Goal: Task Accomplishment & Management: Use online tool/utility

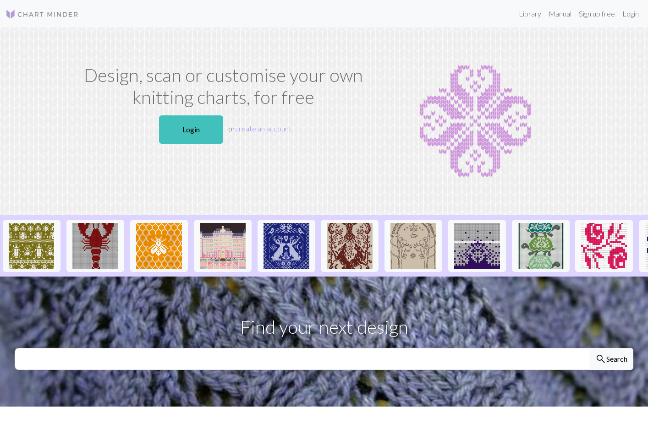
drag, startPoint x: 194, startPoint y: 126, endPoint x: 223, endPoint y: 127, distance: 28.9
click at [194, 126] on link "Login" at bounding box center [191, 129] width 64 height 28
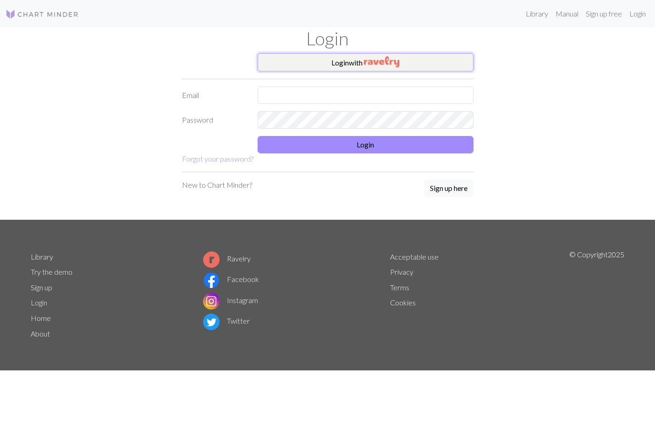
click at [339, 58] on button "Login with" at bounding box center [365, 62] width 216 height 18
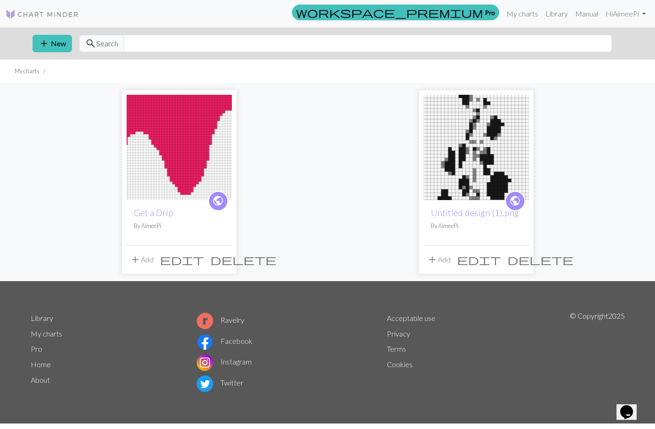
click at [163, 141] on img at bounding box center [178, 147] width 105 height 105
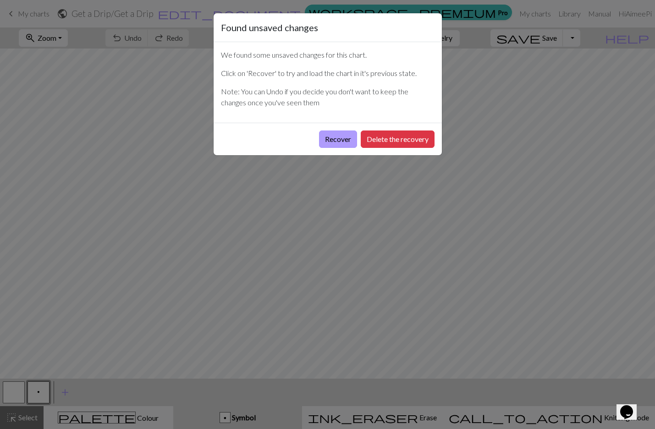
click at [344, 139] on button "Recover" at bounding box center [338, 139] width 38 height 17
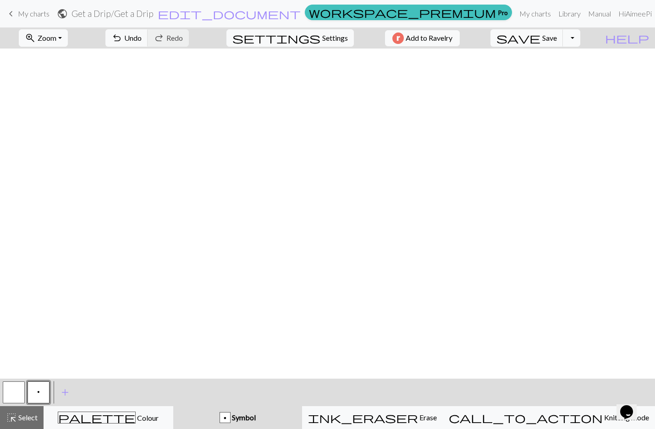
scroll to position [0, 1659]
click at [322, 36] on span "Settings" at bounding box center [335, 38] width 26 height 11
select select "aran"
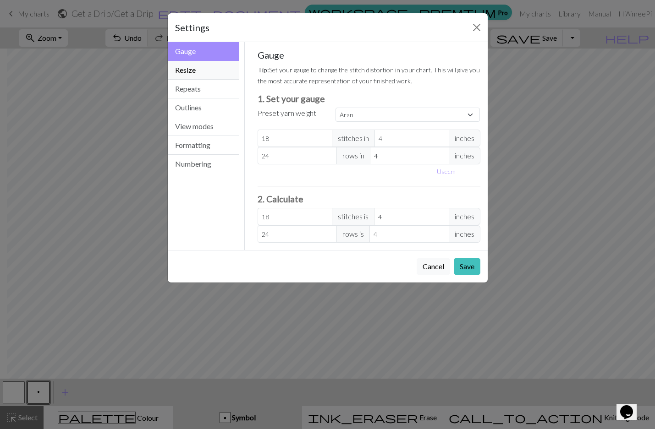
click at [217, 72] on button "Resize" at bounding box center [203, 70] width 71 height 19
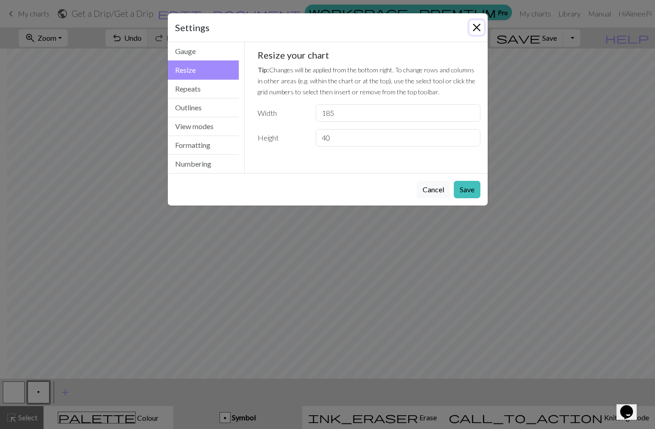
click at [477, 25] on button "Close" at bounding box center [476, 27] width 15 height 15
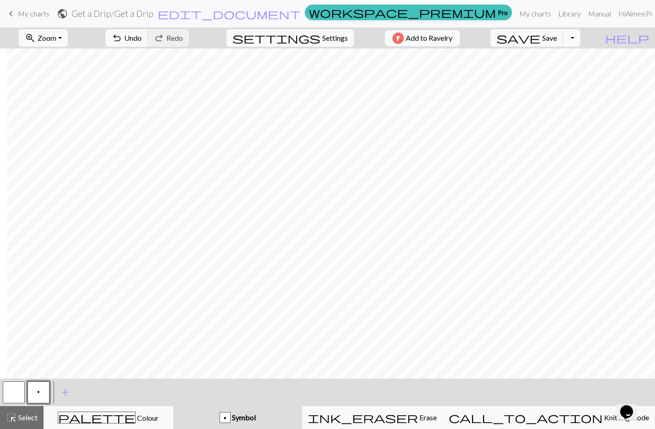
click at [13, 396] on button "button" at bounding box center [14, 393] width 22 height 22
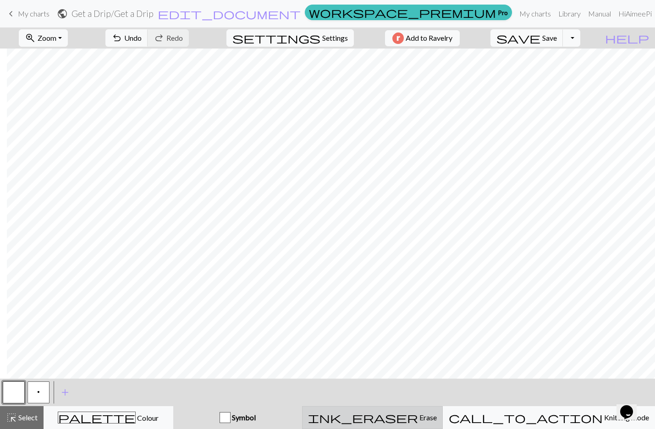
click at [405, 415] on div "ink_eraser Erase Erase" at bounding box center [372, 417] width 129 height 11
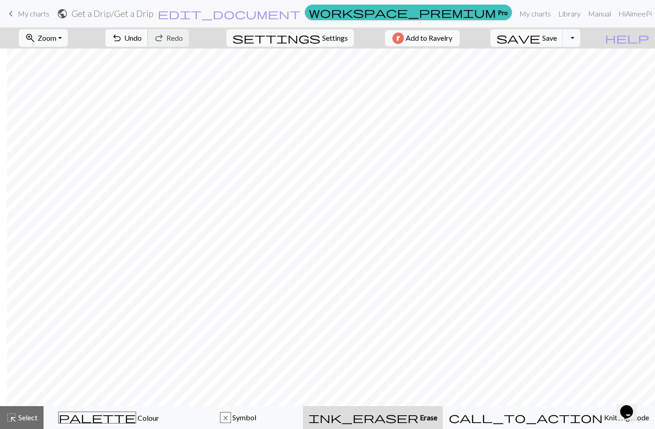
click at [142, 38] on span "Undo" at bounding box center [132, 37] width 17 height 9
click at [142, 41] on span "Undo" at bounding box center [132, 37] width 17 height 9
click at [238, 421] on div "x Symbol" at bounding box center [238, 417] width 118 height 11
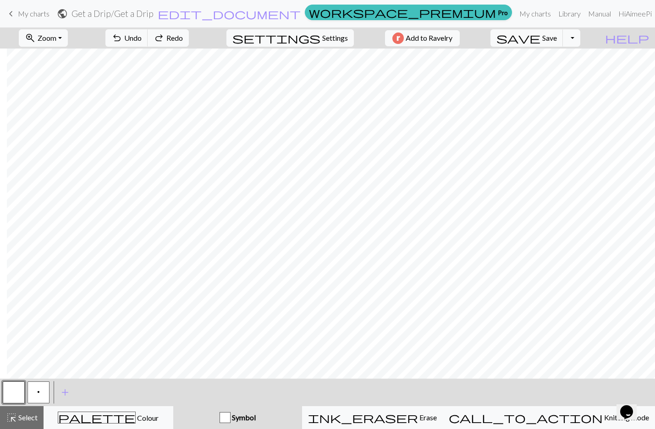
click at [21, 396] on button "button" at bounding box center [14, 393] width 22 height 22
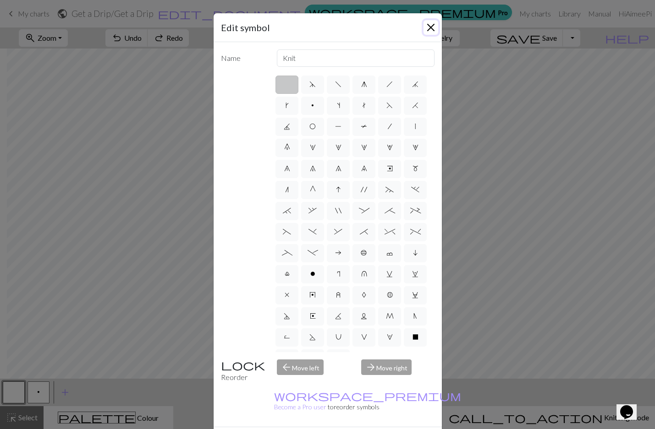
click at [428, 30] on button "Close" at bounding box center [430, 27] width 15 height 15
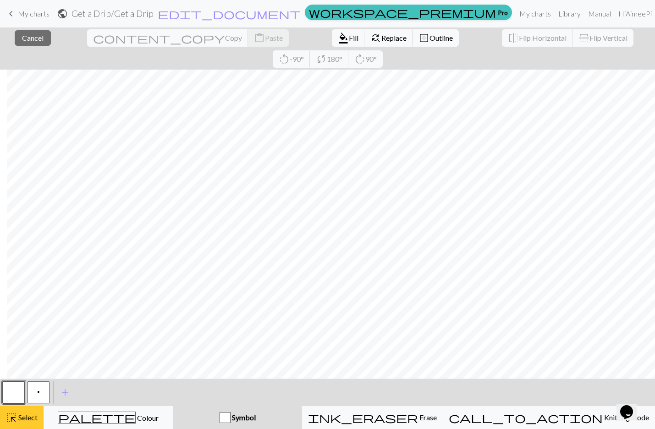
click at [30, 421] on span "Select" at bounding box center [27, 417] width 21 height 9
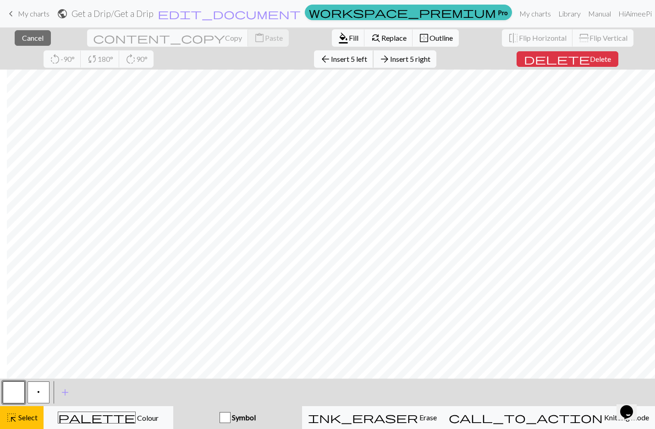
click at [314, 64] on button "arrow_back Insert 5 left" at bounding box center [344, 58] width 60 height 17
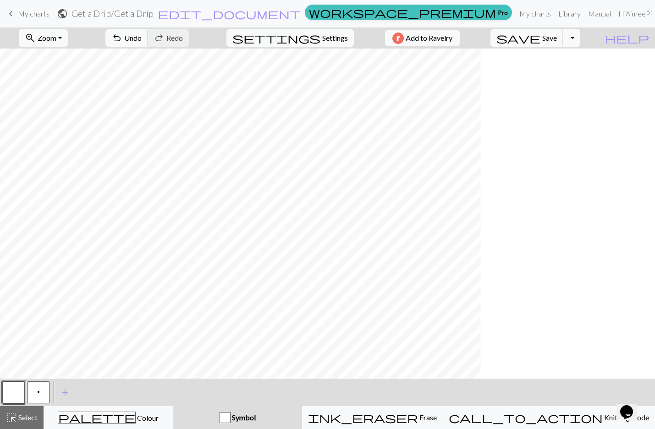
scroll to position [0, 1486]
click at [38, 420] on button "highlight_alt Select Select" at bounding box center [22, 417] width 44 height 23
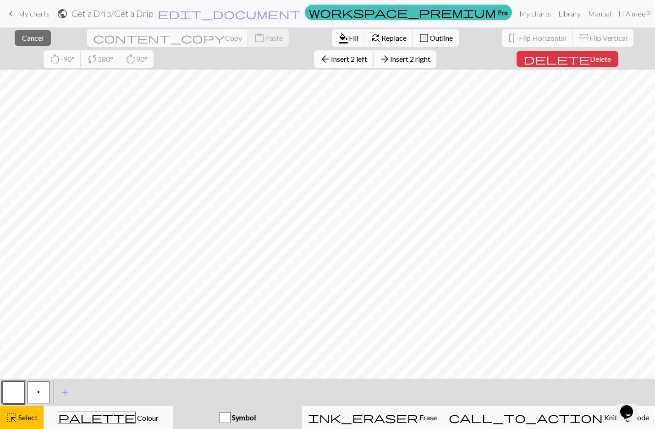
click at [331, 61] on span "Insert 2 left" at bounding box center [349, 59] width 36 height 9
click at [331, 60] on span "Insert 5 left" at bounding box center [349, 59] width 36 height 9
click at [326, 62] on span "Insert 10 left" at bounding box center [346, 59] width 40 height 9
click at [326, 58] on span "Insert 10 left" at bounding box center [346, 59] width 40 height 9
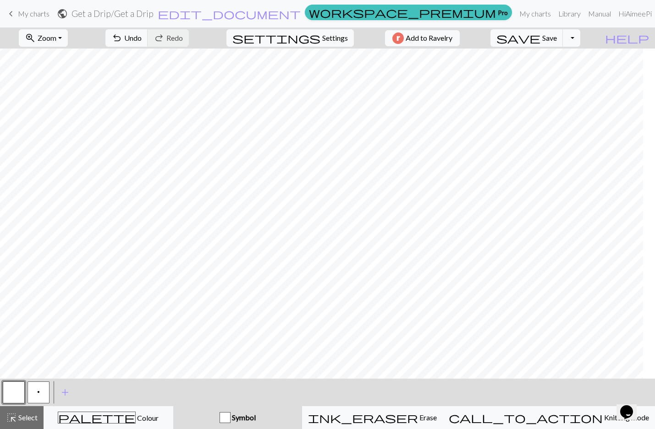
scroll to position [0, 1564]
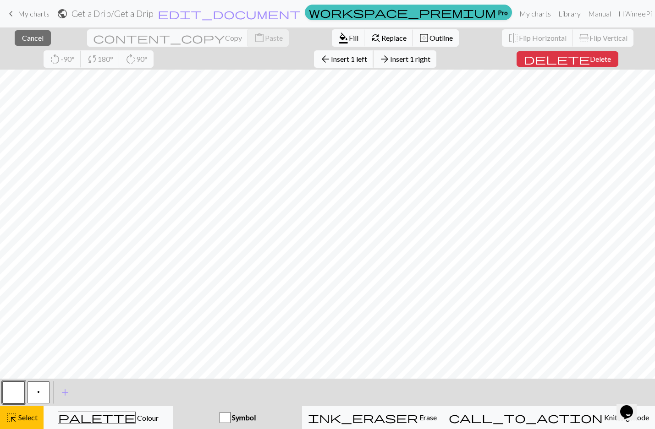
click at [331, 62] on span "Insert 1 left" at bounding box center [349, 59] width 36 height 9
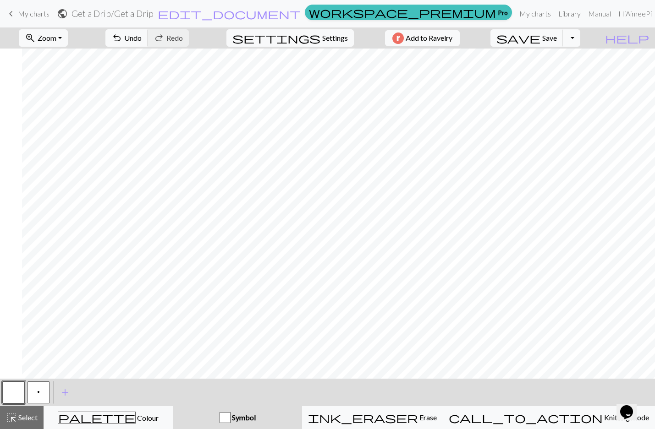
scroll to position [0, 231]
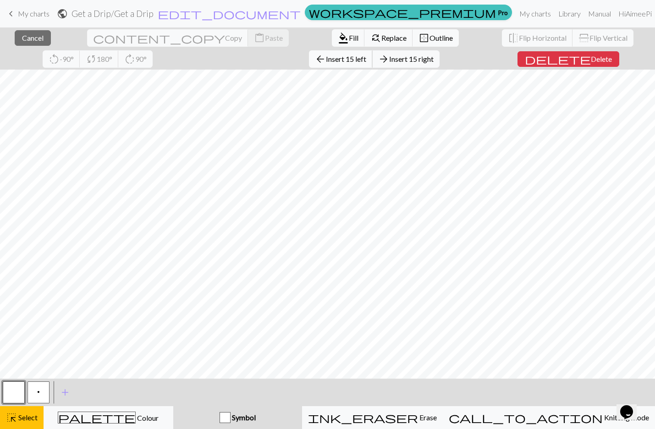
click at [326, 60] on span "Insert 15 left" at bounding box center [346, 59] width 40 height 9
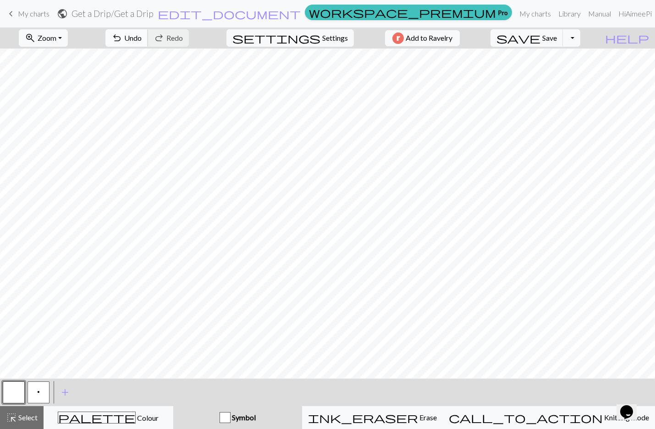
click at [142, 37] on span "Undo" at bounding box center [132, 37] width 17 height 9
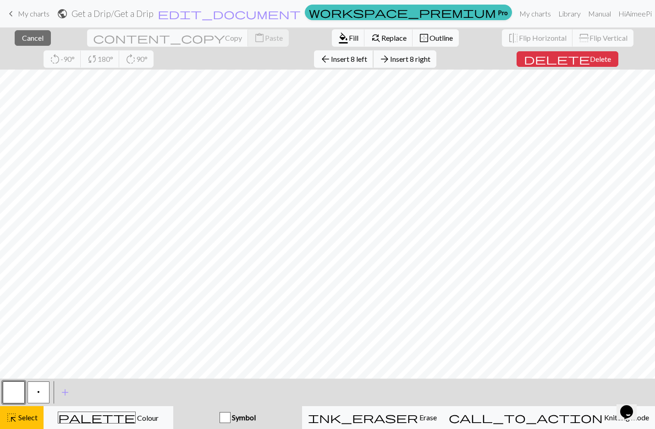
click at [331, 59] on span "Insert 8 left" at bounding box center [349, 59] width 36 height 9
click at [326, 63] on span "Insert 15 left" at bounding box center [346, 59] width 40 height 9
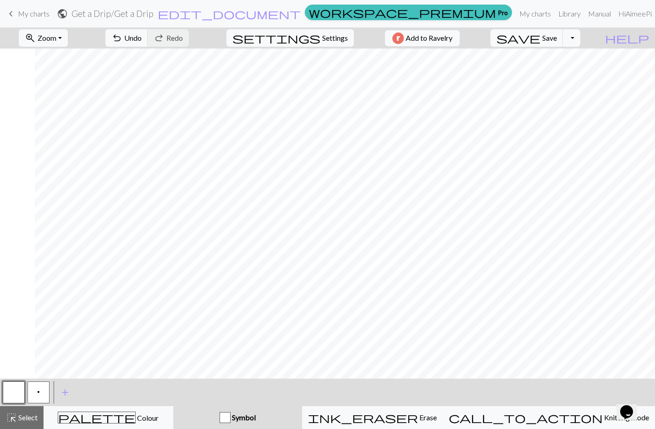
scroll to position [0, 361]
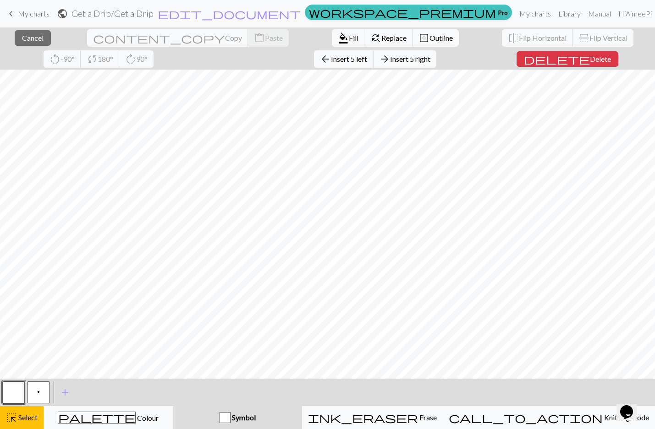
click at [331, 59] on span "Insert 5 left" at bounding box center [349, 59] width 36 height 9
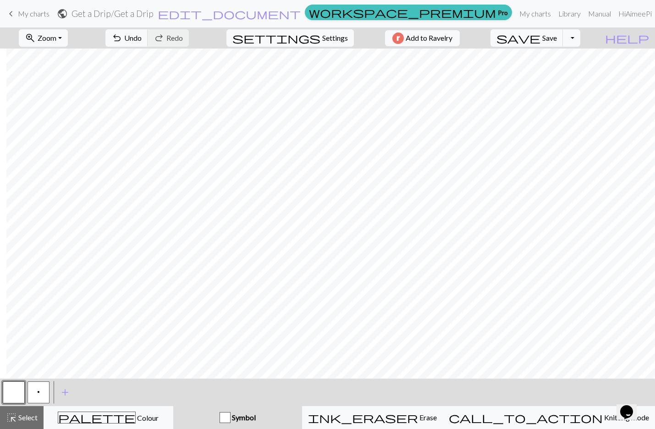
scroll to position [0, 446]
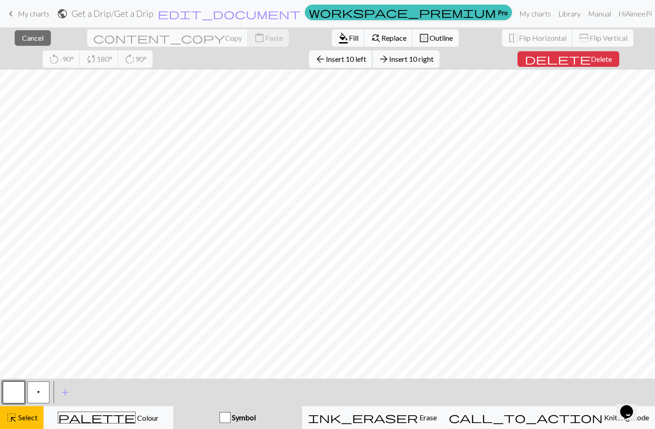
click at [309, 64] on button "arrow_back Insert 10 left" at bounding box center [341, 58] width 64 height 17
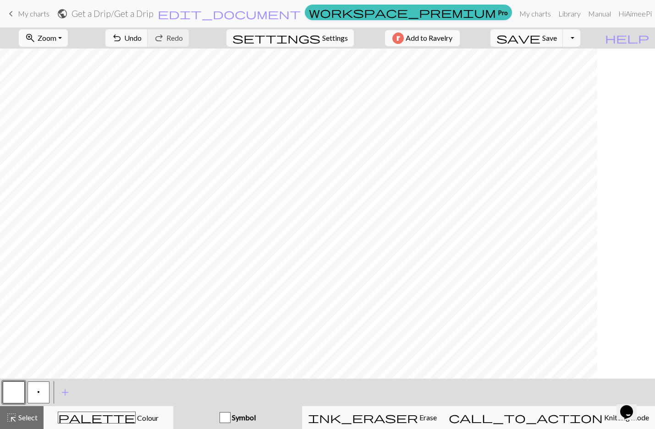
scroll to position [0, 411]
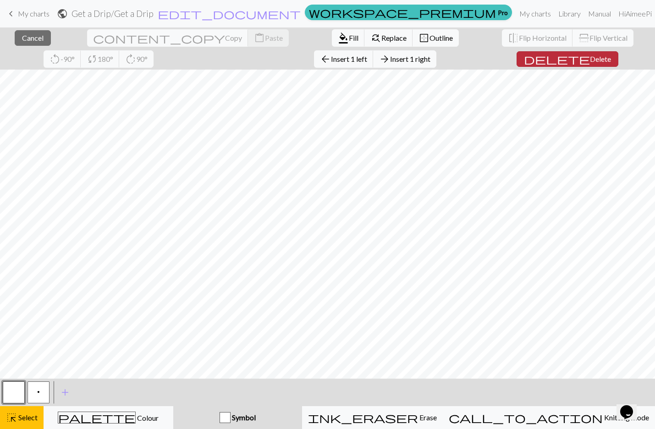
click at [590, 58] on span "Delete" at bounding box center [600, 59] width 21 height 9
click at [590, 59] on span "Delete" at bounding box center [600, 59] width 21 height 9
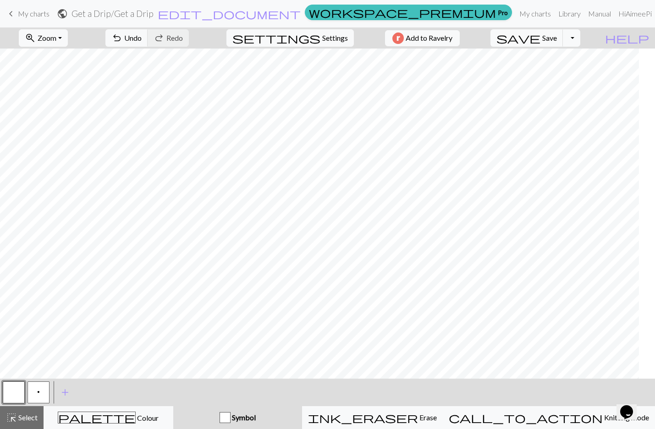
scroll to position [0, 0]
click at [43, 394] on button "p" at bounding box center [38, 393] width 22 height 22
click at [20, 388] on button "button" at bounding box center [14, 393] width 22 height 22
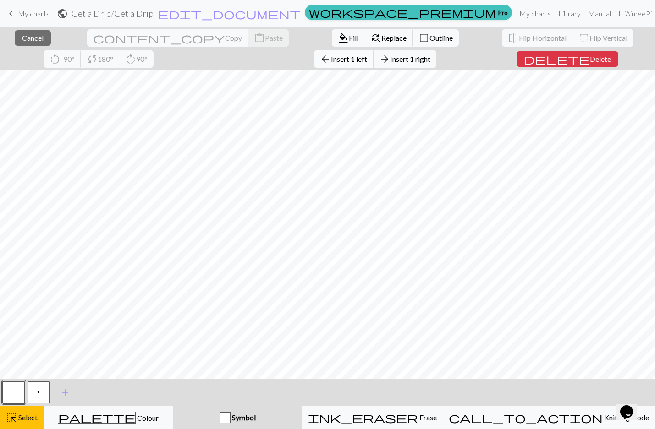
click at [331, 60] on span "Insert 1 left" at bounding box center [349, 59] width 36 height 9
click at [331, 61] on span "Insert 1 left" at bounding box center [349, 59] width 36 height 9
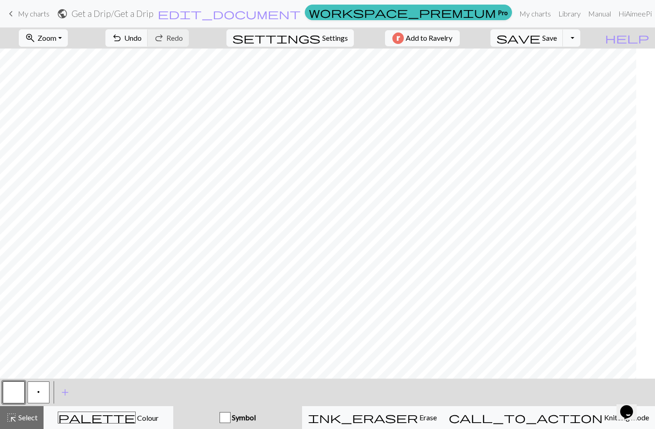
scroll to position [0, 276]
click at [98, 416] on div "palette Colour Colour" at bounding box center [108, 418] width 118 height 12
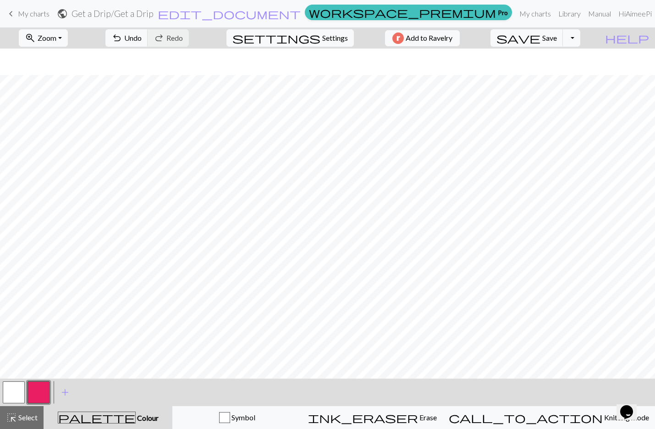
scroll to position [84, 276]
click at [12, 392] on button "button" at bounding box center [14, 393] width 22 height 22
click at [40, 393] on button "button" at bounding box center [38, 393] width 22 height 22
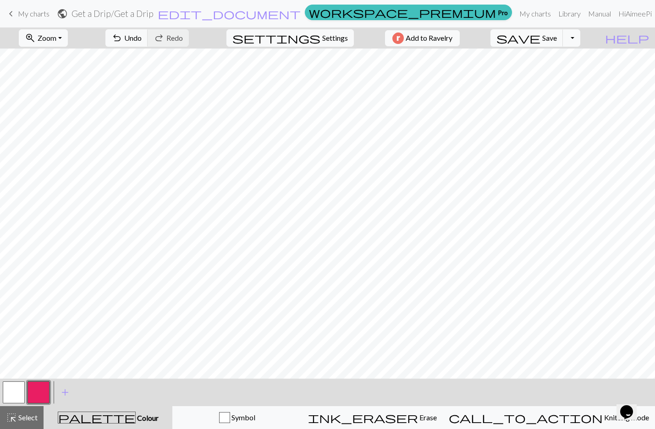
click at [9, 392] on button "button" at bounding box center [14, 393] width 22 height 22
click at [34, 396] on button "button" at bounding box center [38, 393] width 22 height 22
click at [12, 396] on button "button" at bounding box center [14, 393] width 22 height 22
click at [42, 393] on button "button" at bounding box center [38, 393] width 22 height 22
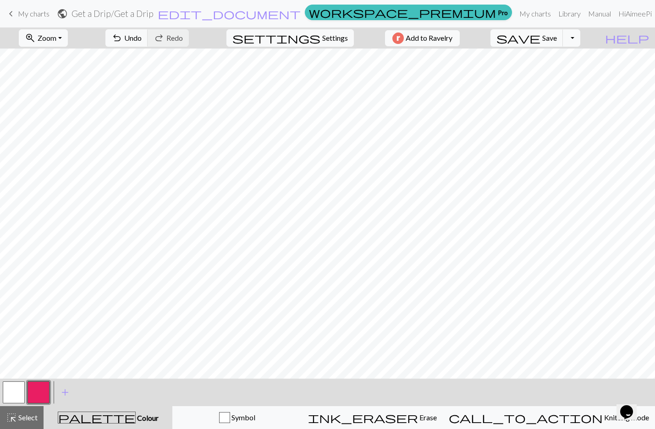
click at [21, 391] on button "button" at bounding box center [14, 393] width 22 height 22
click at [40, 393] on button "button" at bounding box center [38, 393] width 22 height 22
click at [23, 396] on button "button" at bounding box center [14, 393] width 22 height 22
click at [45, 393] on button "button" at bounding box center [38, 393] width 22 height 22
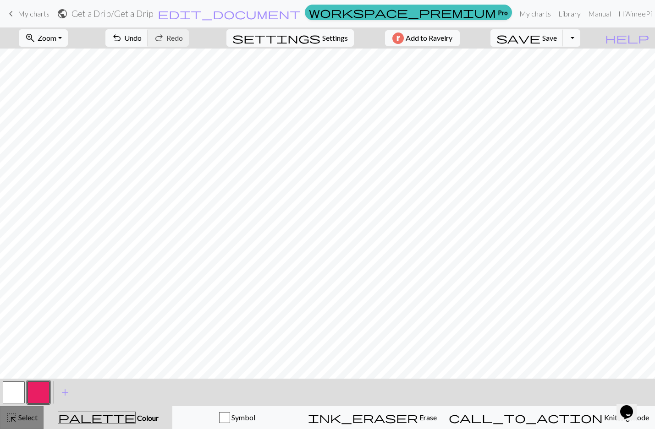
click at [31, 415] on span "Select" at bounding box center [27, 417] width 21 height 9
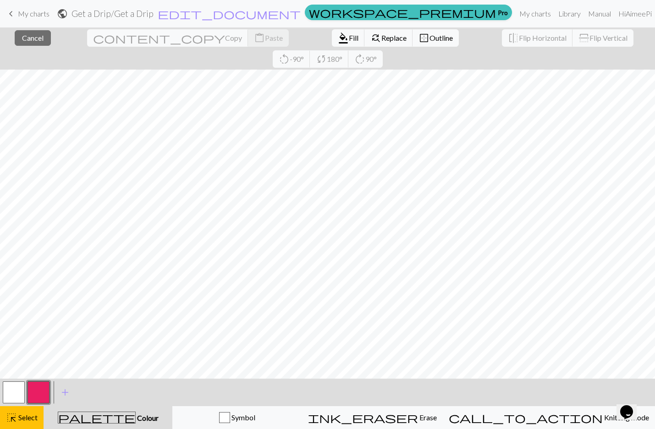
click at [20, 392] on button "button" at bounding box center [14, 393] width 22 height 22
click at [338, 32] on span "format_color_fill" at bounding box center [343, 38] width 11 height 13
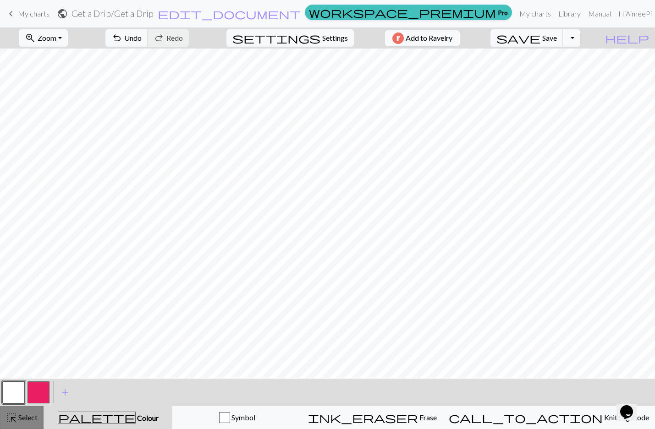
click at [36, 415] on span "Select" at bounding box center [27, 417] width 21 height 9
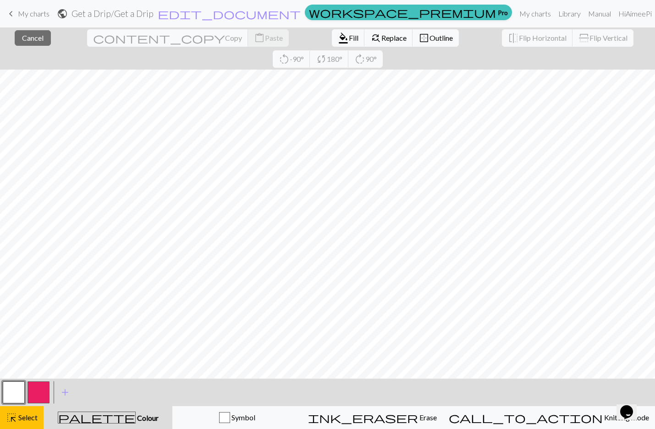
click at [40, 394] on button "button" at bounding box center [38, 393] width 22 height 22
click at [349, 41] on span "Fill" at bounding box center [354, 37] width 10 height 9
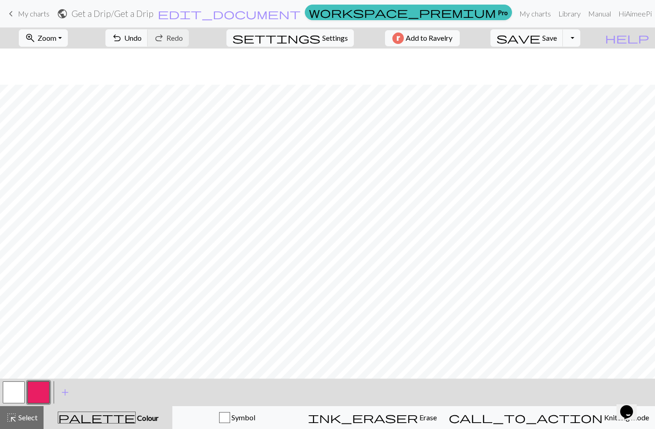
scroll to position [84, 546]
click at [68, 36] on button "zoom_in Zoom Zoom" at bounding box center [43, 37] width 49 height 17
click at [58, 108] on button "50%" at bounding box center [55, 110] width 72 height 15
click at [35, 415] on span "Select" at bounding box center [27, 417] width 21 height 9
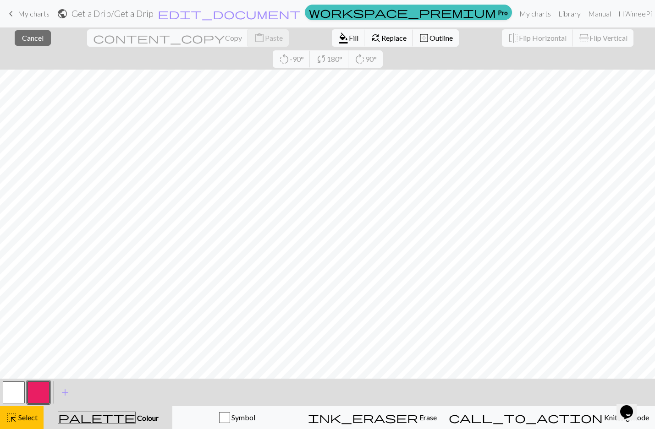
click at [41, 387] on button "button" at bounding box center [38, 393] width 22 height 22
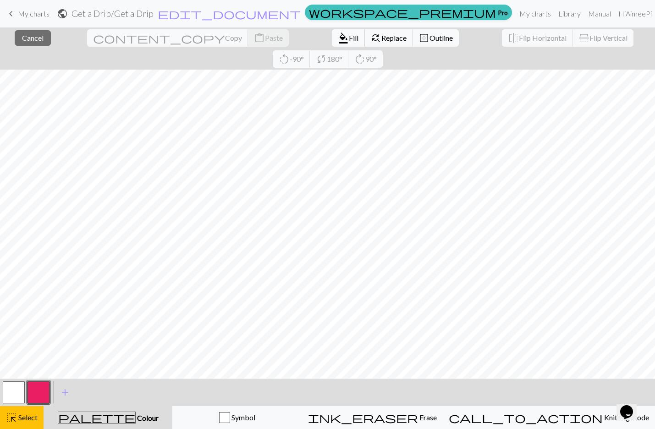
click at [349, 38] on span "Fill" at bounding box center [354, 37] width 10 height 9
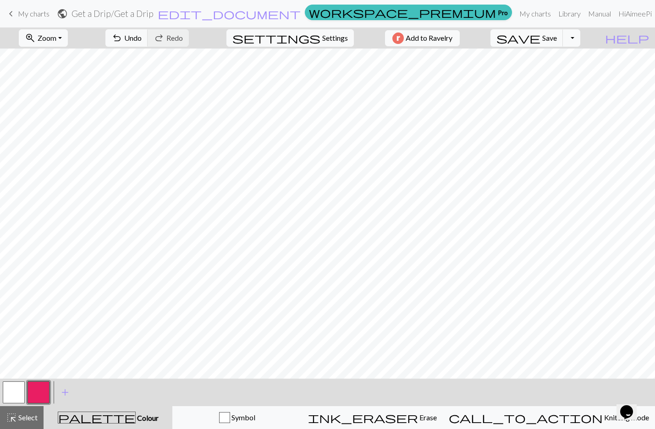
drag, startPoint x: 32, startPoint y: 419, endPoint x: 56, endPoint y: 414, distance: 24.9
click at [32, 420] on span "Select" at bounding box center [27, 417] width 21 height 9
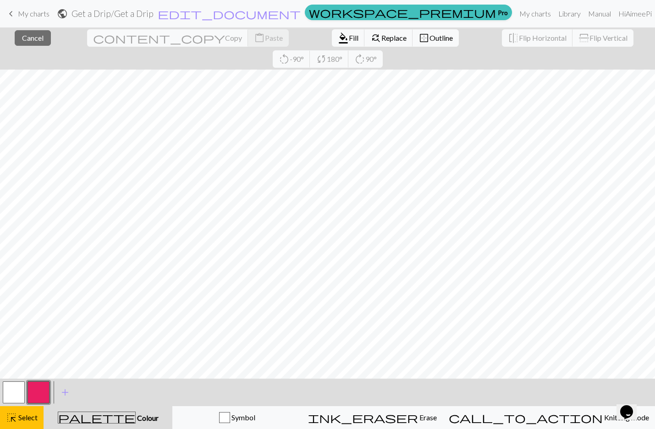
click at [40, 389] on button "button" at bounding box center [38, 393] width 22 height 22
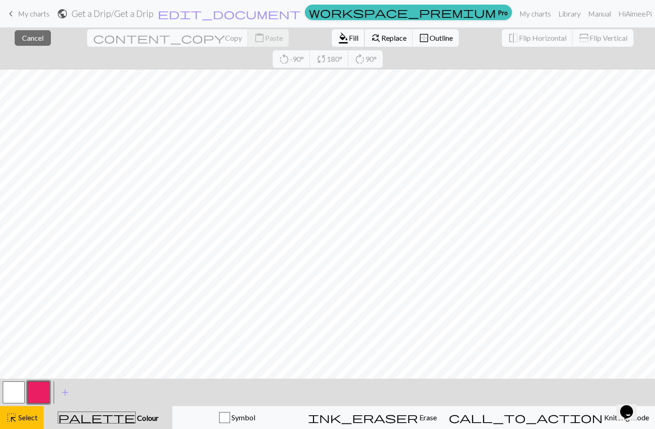
click at [349, 40] on span "Fill" at bounding box center [354, 37] width 10 height 9
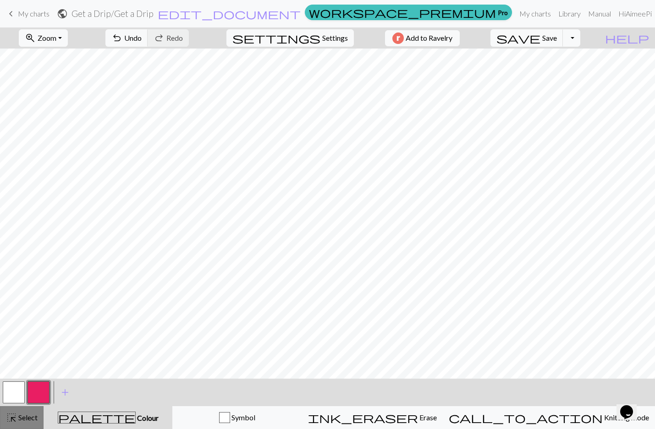
click at [23, 415] on span "Select" at bounding box center [27, 417] width 21 height 9
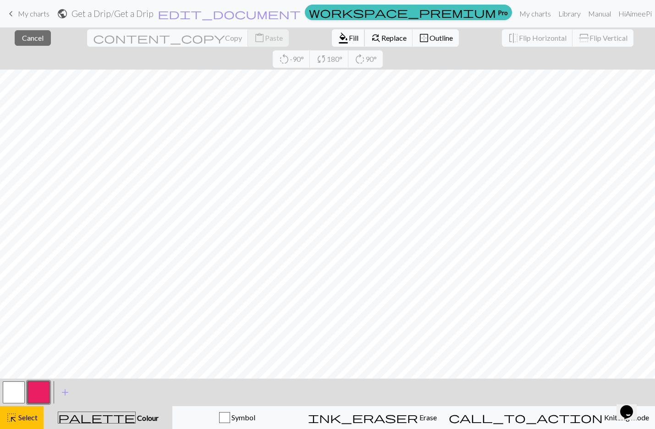
click at [349, 37] on span "Fill" at bounding box center [354, 37] width 10 height 9
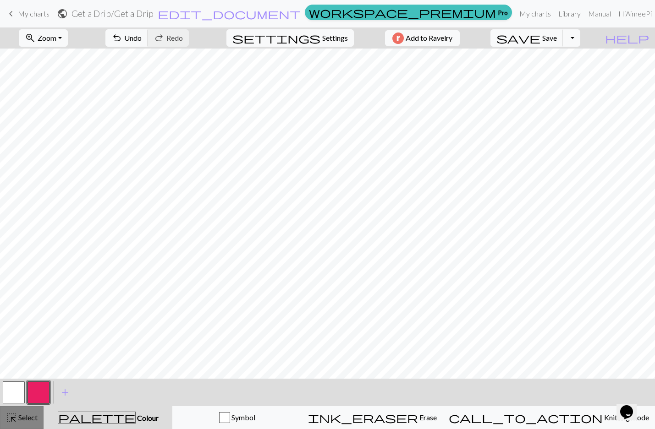
click at [34, 414] on span "Select" at bounding box center [27, 417] width 21 height 9
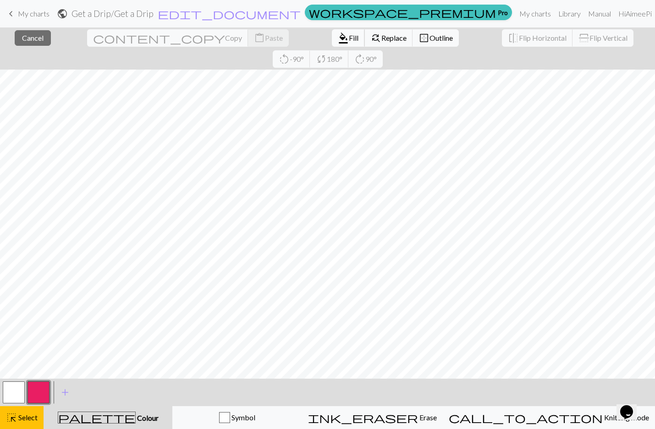
click at [332, 42] on button "format_color_fill Fill" at bounding box center [348, 37] width 33 height 17
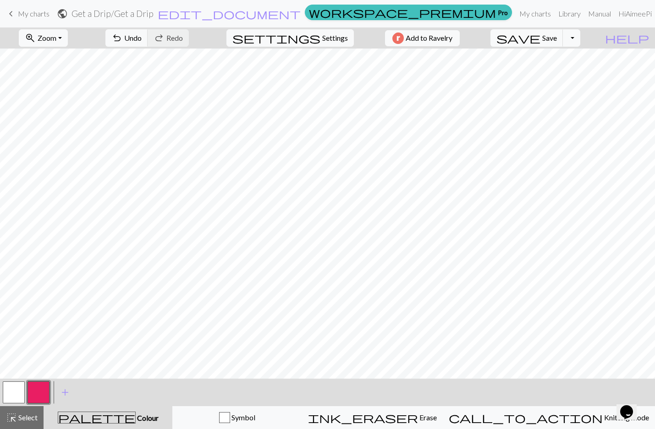
drag, startPoint x: 25, startPoint y: 414, endPoint x: 131, endPoint y: 382, distance: 111.4
click at [29, 412] on div "highlight_alt Select Select" at bounding box center [22, 417] width 32 height 11
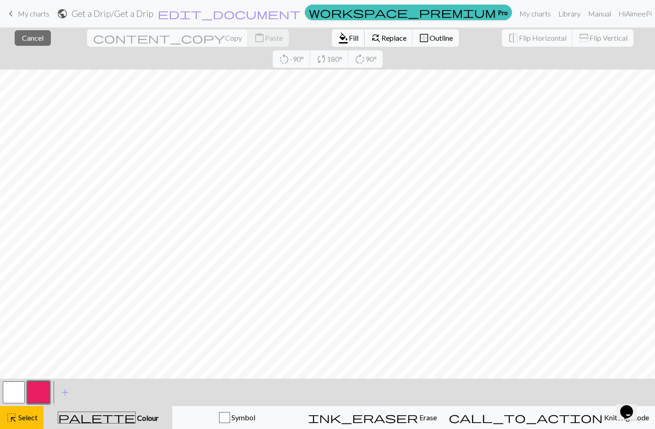
click at [349, 36] on span "Fill" at bounding box center [354, 37] width 10 height 9
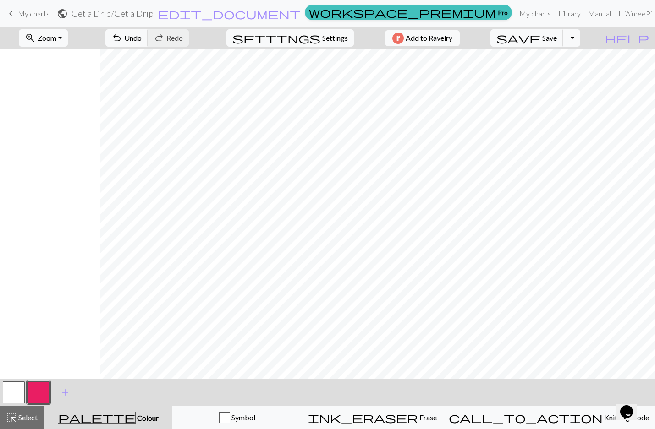
scroll to position [0, 191]
click at [21, 390] on button "button" at bounding box center [14, 393] width 22 height 22
click at [41, 390] on button "button" at bounding box center [38, 393] width 22 height 22
click at [21, 394] on button "button" at bounding box center [14, 393] width 22 height 22
click at [40, 392] on button "button" at bounding box center [38, 393] width 22 height 22
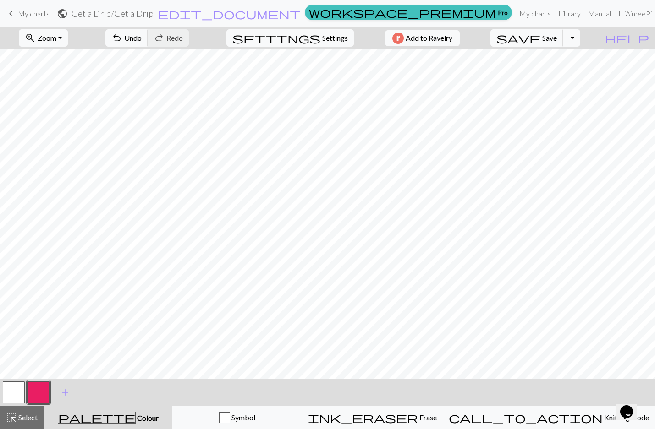
click at [21, 388] on button "button" at bounding box center [14, 393] width 22 height 22
click at [33, 411] on button "highlight_alt Select Select" at bounding box center [22, 417] width 44 height 23
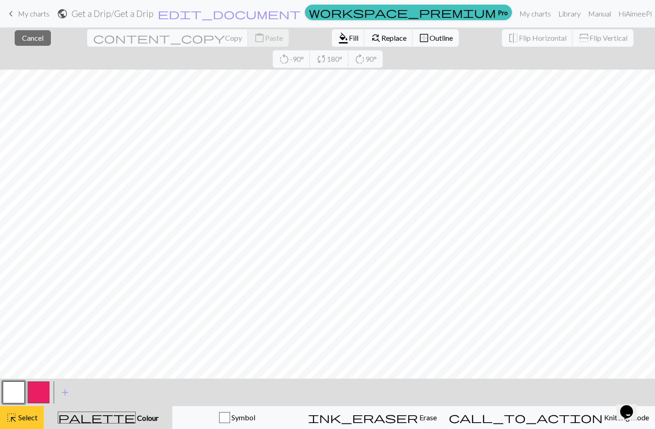
click at [22, 415] on span "Select" at bounding box center [27, 417] width 21 height 9
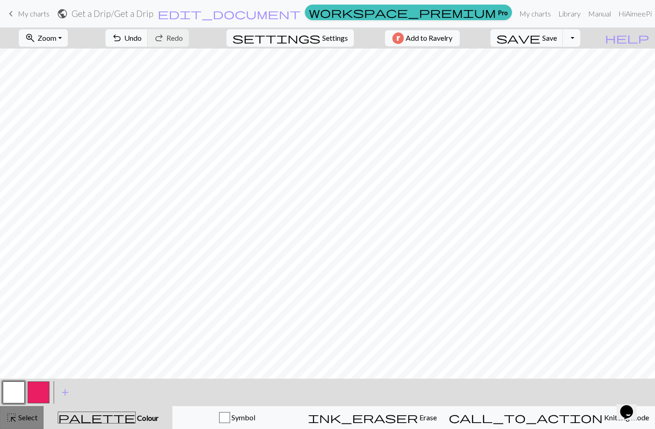
click at [23, 417] on span "Select" at bounding box center [27, 417] width 21 height 9
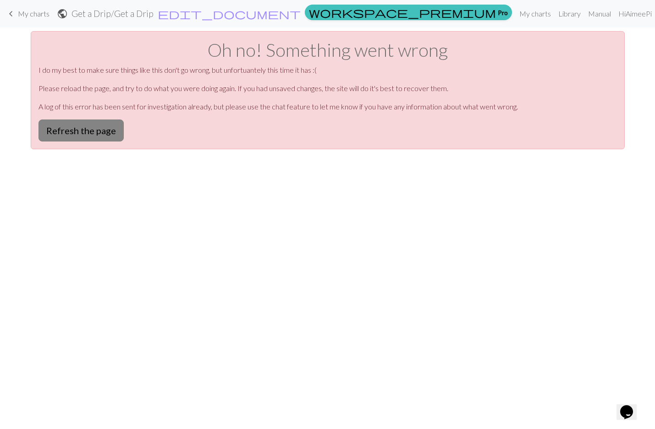
click at [104, 132] on button "Refresh the page" at bounding box center [80, 131] width 85 height 22
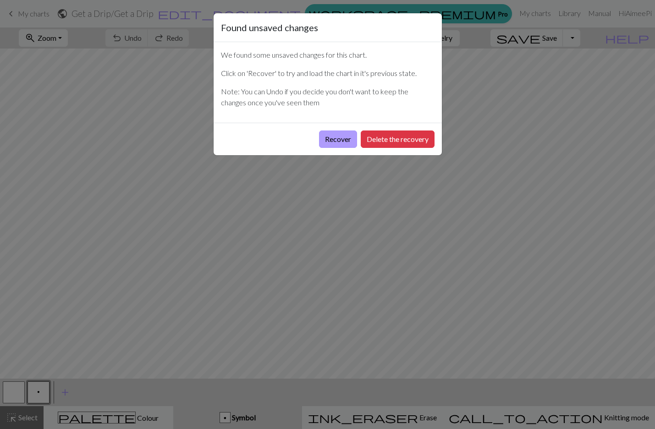
click at [340, 143] on button "Recover" at bounding box center [338, 139] width 38 height 17
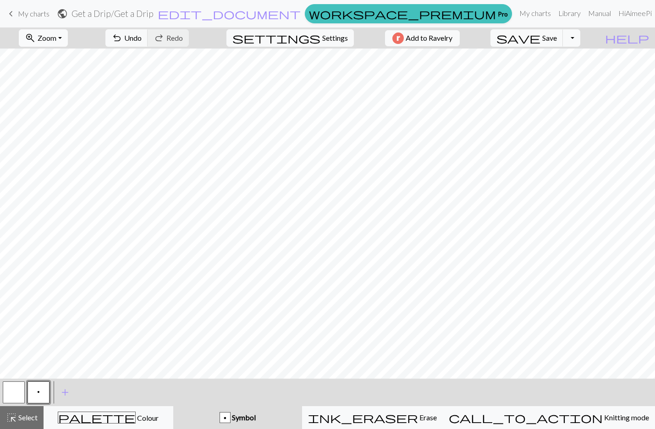
click at [56, 37] on span "Zoom" at bounding box center [47, 37] width 19 height 9
click at [54, 107] on button "50%" at bounding box center [55, 110] width 72 height 15
click at [86, 420] on div "palette Colour Colour" at bounding box center [108, 418] width 118 height 12
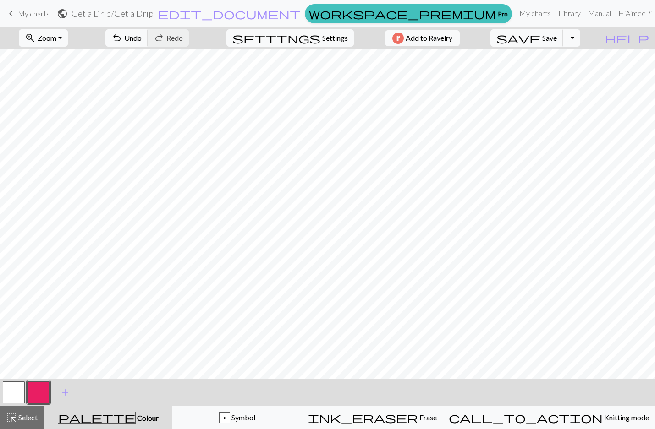
click at [35, 397] on button "button" at bounding box center [38, 393] width 22 height 22
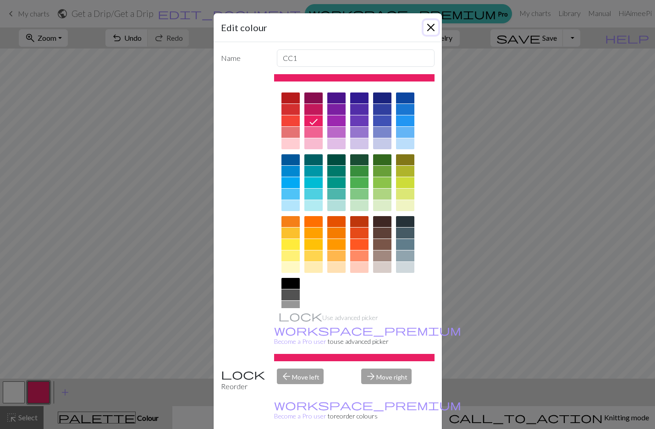
click at [427, 22] on button "Close" at bounding box center [430, 27] width 15 height 15
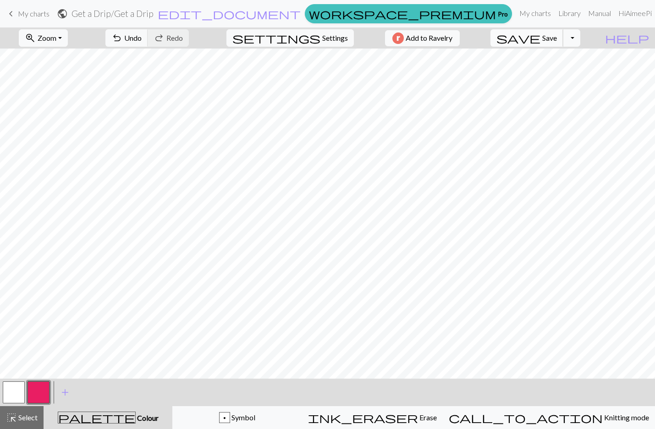
click at [557, 37] on span "Save" at bounding box center [549, 37] width 15 height 9
click at [16, 419] on span "highlight_alt" at bounding box center [11, 417] width 11 height 13
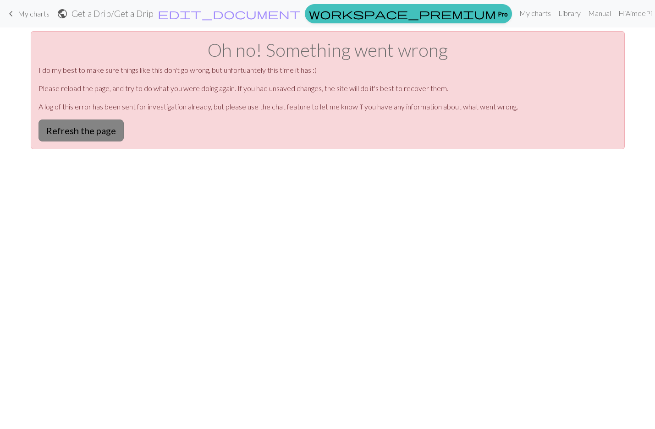
click at [104, 125] on button "Refresh the page" at bounding box center [80, 131] width 85 height 22
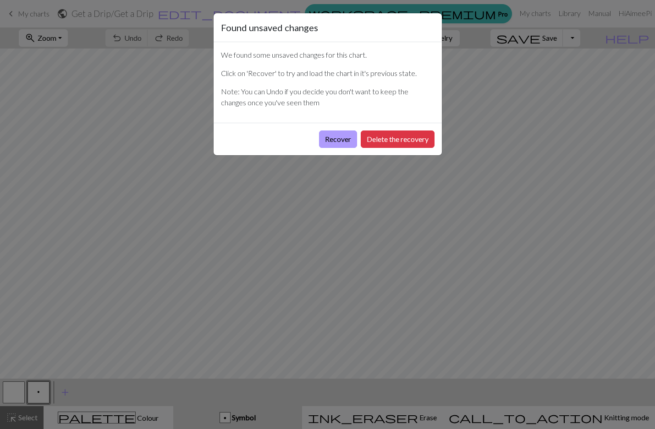
click at [348, 137] on button "Recover" at bounding box center [338, 139] width 38 height 17
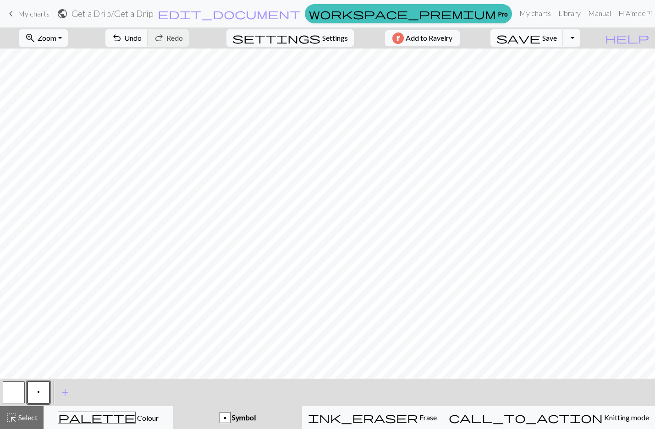
click at [563, 29] on button "save Save Save" at bounding box center [526, 37] width 73 height 17
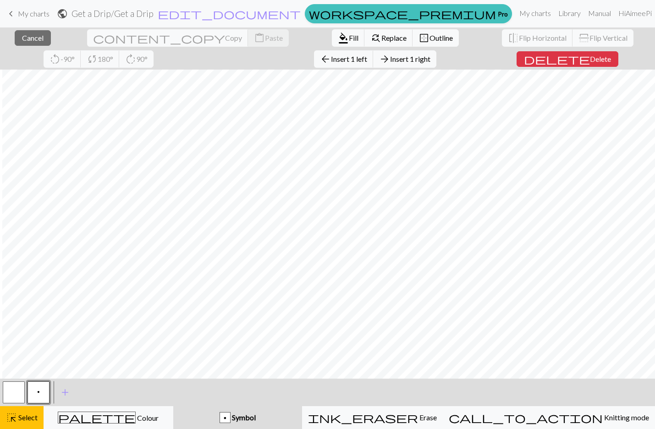
scroll to position [0, 454]
click at [31, 419] on span "Select" at bounding box center [27, 417] width 21 height 9
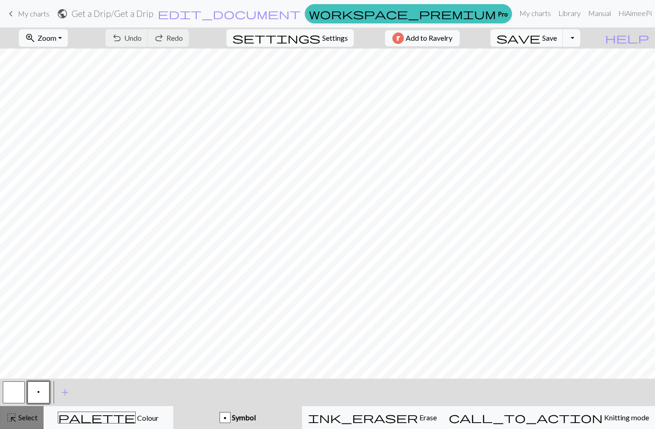
click at [30, 418] on span "Select" at bounding box center [27, 417] width 21 height 9
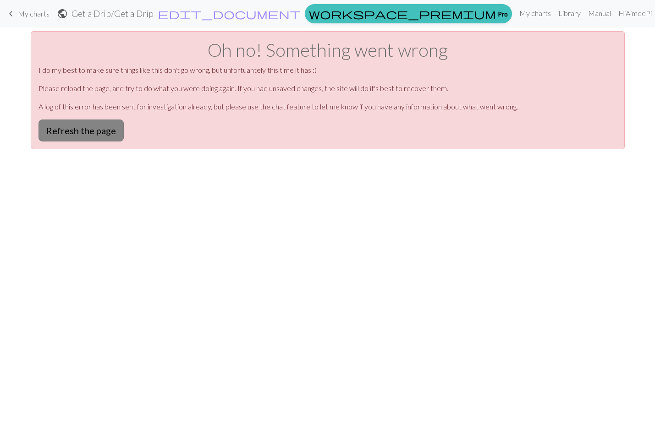
click at [104, 129] on button "Refresh the page" at bounding box center [80, 131] width 85 height 22
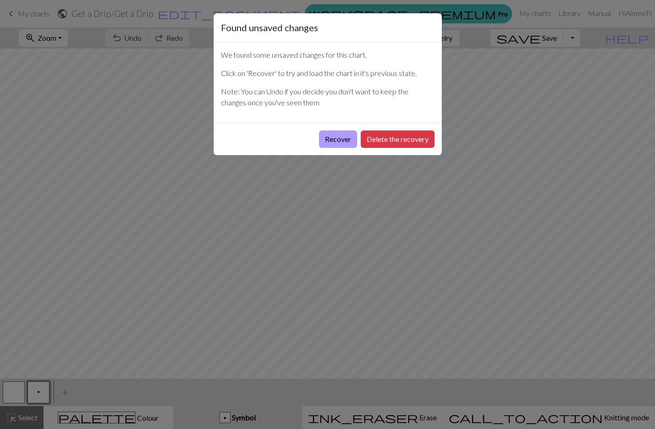
click at [337, 134] on button "Recover" at bounding box center [338, 139] width 38 height 17
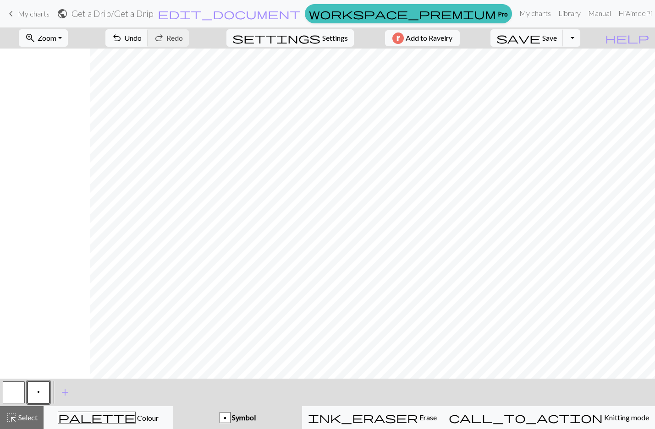
scroll to position [0, 408]
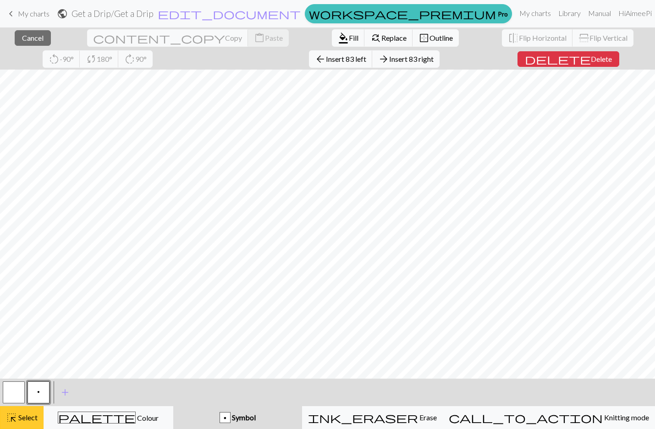
click at [17, 413] on div "highlight_alt Select Select" at bounding box center [22, 417] width 32 height 11
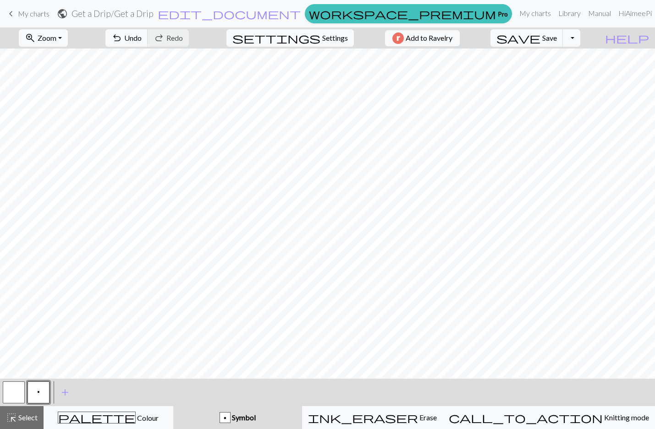
scroll to position [0, 493]
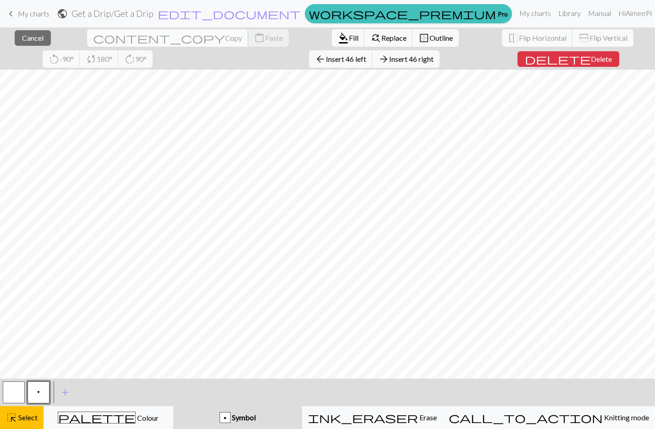
click at [225, 38] on span "Copy" at bounding box center [233, 37] width 17 height 9
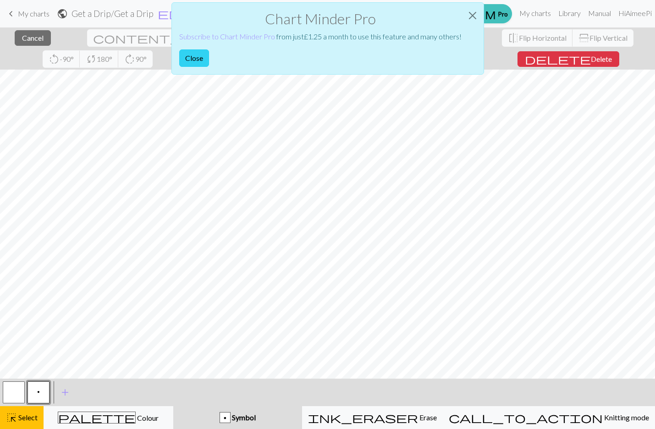
click at [191, 59] on button "Close" at bounding box center [194, 57] width 30 height 17
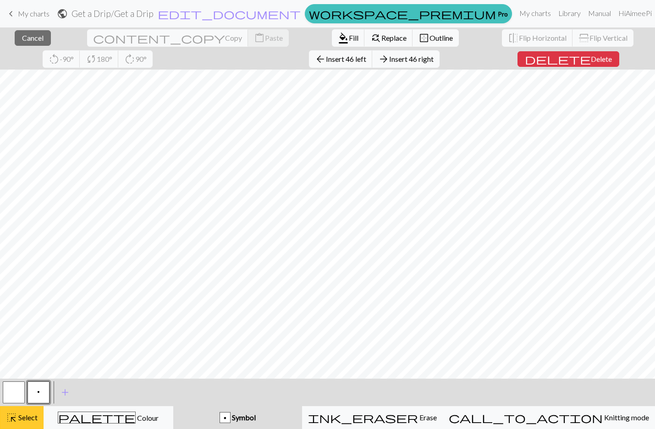
click at [19, 418] on span "Select" at bounding box center [27, 417] width 21 height 9
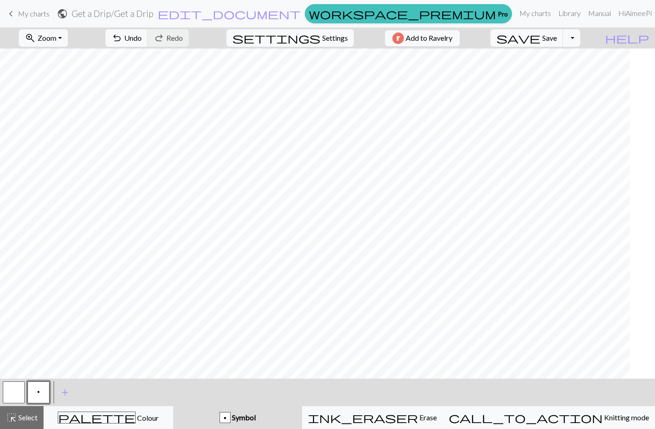
scroll to position [0, 2167]
click at [81, 413] on div "palette Colour Colour" at bounding box center [108, 418] width 118 height 12
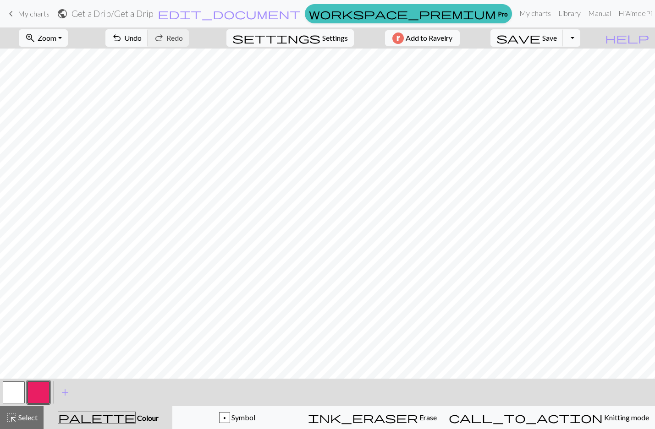
click at [41, 395] on button "button" at bounding box center [38, 393] width 22 height 22
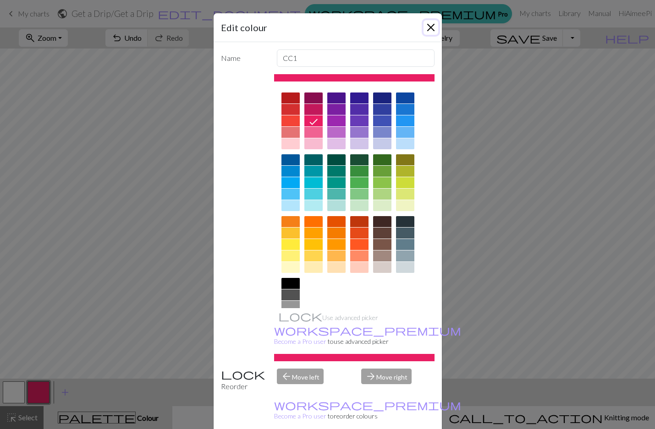
click at [424, 27] on button "Close" at bounding box center [430, 27] width 15 height 15
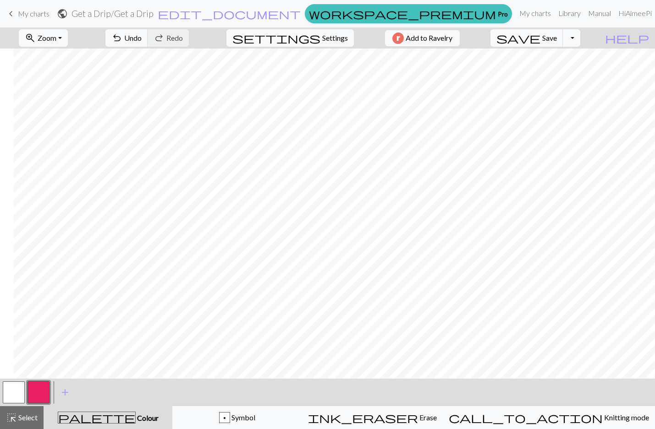
scroll to position [0, 2183]
click at [16, 390] on button "button" at bounding box center [14, 393] width 22 height 22
click at [37, 393] on button "button" at bounding box center [38, 393] width 22 height 22
click at [14, 394] on button "button" at bounding box center [14, 393] width 22 height 22
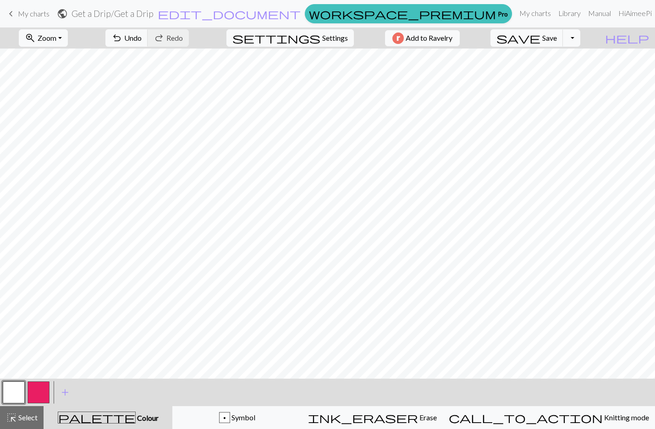
click at [43, 397] on button "button" at bounding box center [38, 393] width 22 height 22
click at [43, 392] on button "button" at bounding box center [38, 393] width 22 height 22
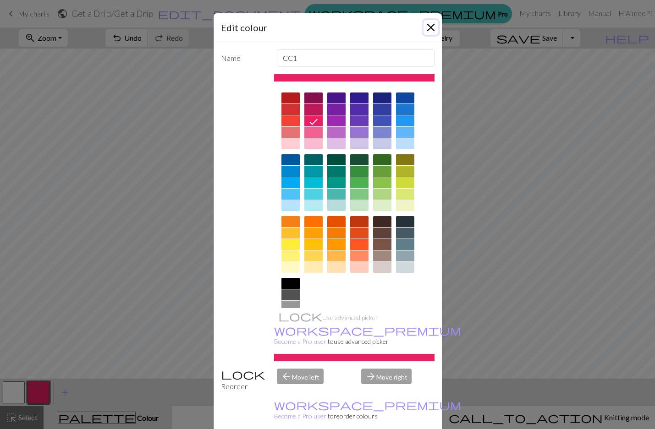
click at [426, 25] on button "Close" at bounding box center [430, 27] width 15 height 15
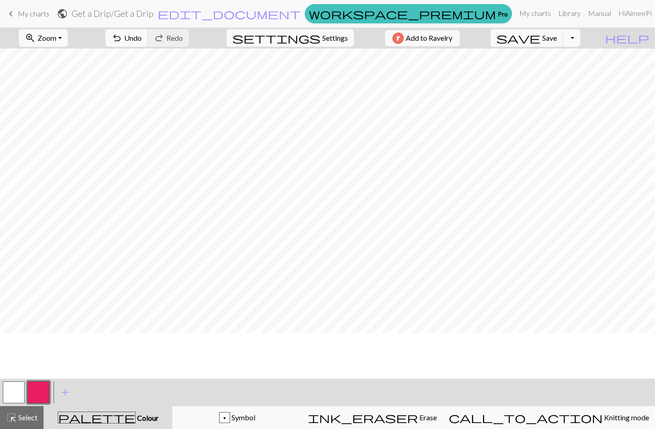
scroll to position [0, 2193]
click at [56, 38] on span "Zoom" at bounding box center [47, 37] width 19 height 9
click at [60, 109] on button "50%" at bounding box center [55, 110] width 72 height 15
click at [20, 396] on button "button" at bounding box center [14, 393] width 22 height 22
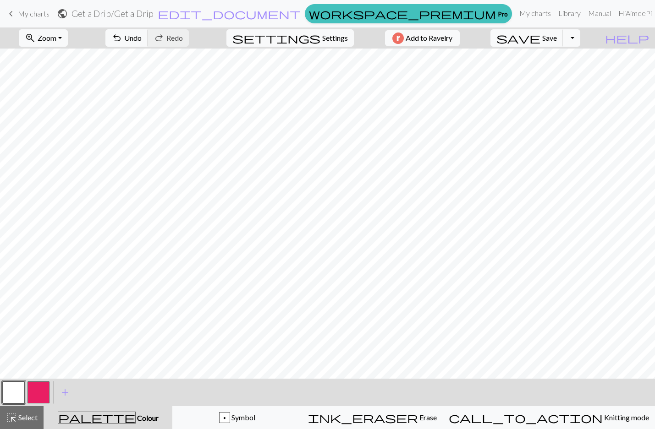
click at [39, 393] on button "button" at bounding box center [38, 393] width 22 height 22
click at [35, 391] on button "button" at bounding box center [38, 393] width 22 height 22
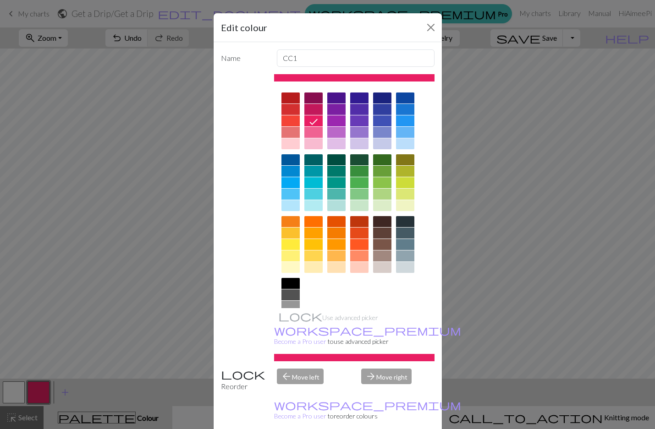
click at [497, 158] on div "Edit colour Name CC1 Use advanced picker workspace_premium Become a Pro user to…" at bounding box center [327, 214] width 655 height 429
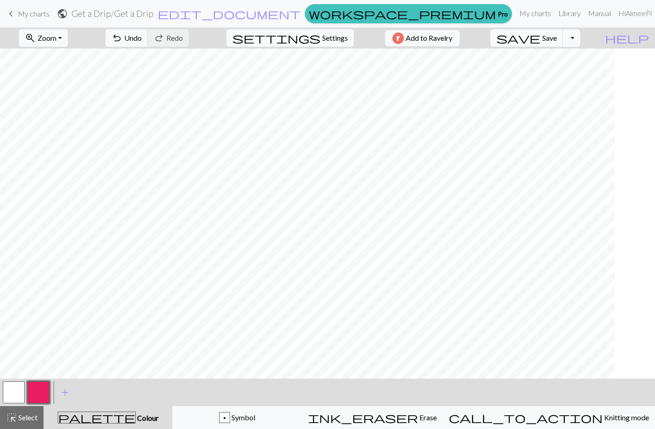
scroll to position [0, 737]
click at [27, 413] on span "Select" at bounding box center [27, 417] width 21 height 9
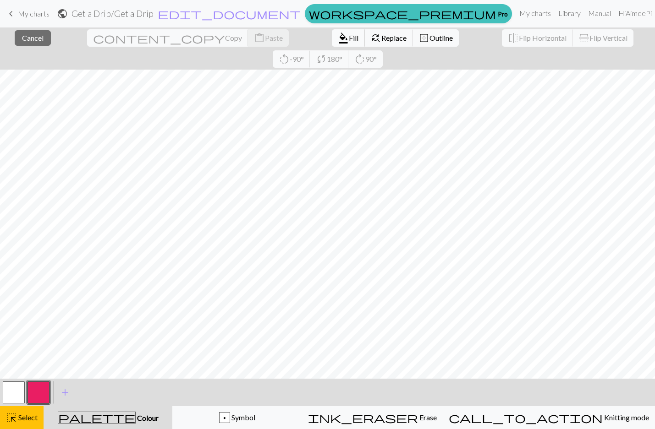
click at [332, 39] on button "format_color_fill Fill" at bounding box center [348, 37] width 33 height 17
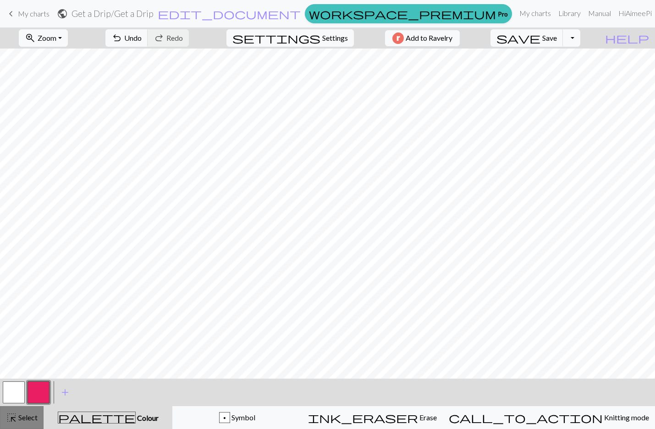
click at [27, 418] on span "Select" at bounding box center [27, 417] width 21 height 9
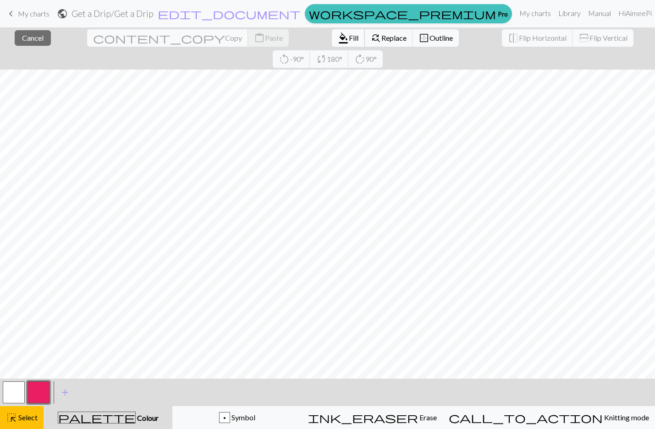
click at [338, 41] on span "format_color_fill" at bounding box center [343, 38] width 11 height 13
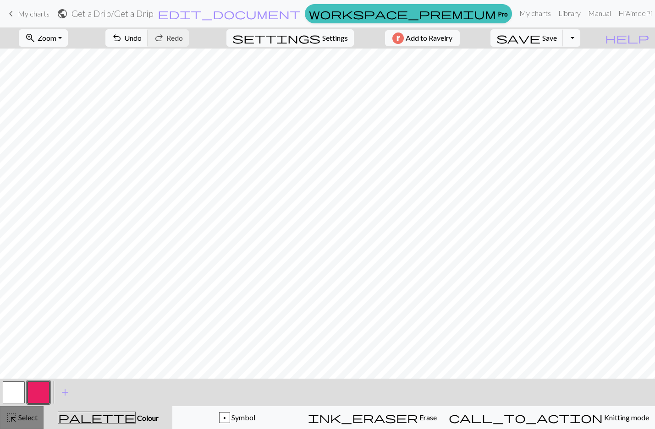
click at [12, 422] on span "highlight_alt" at bounding box center [11, 417] width 11 height 13
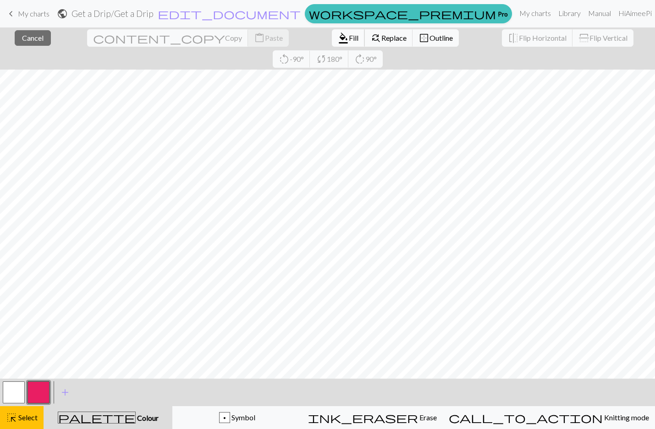
click at [349, 36] on span "Fill" at bounding box center [354, 37] width 10 height 9
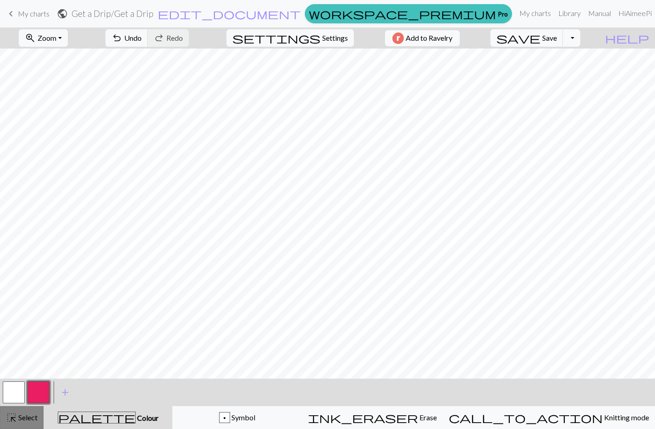
click at [40, 413] on button "highlight_alt Select Select" at bounding box center [22, 417] width 44 height 23
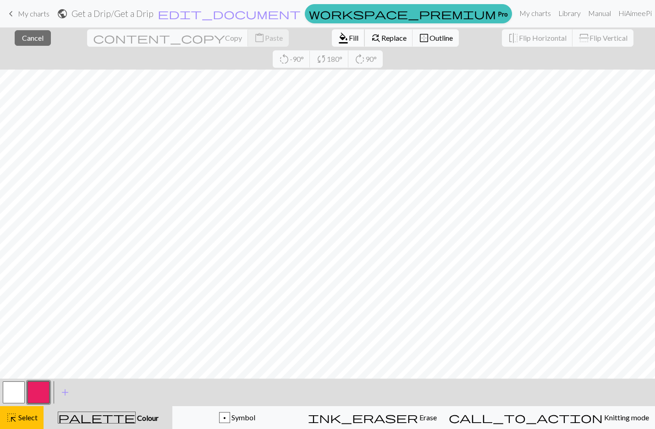
click at [349, 38] on span "Fill" at bounding box center [354, 37] width 10 height 9
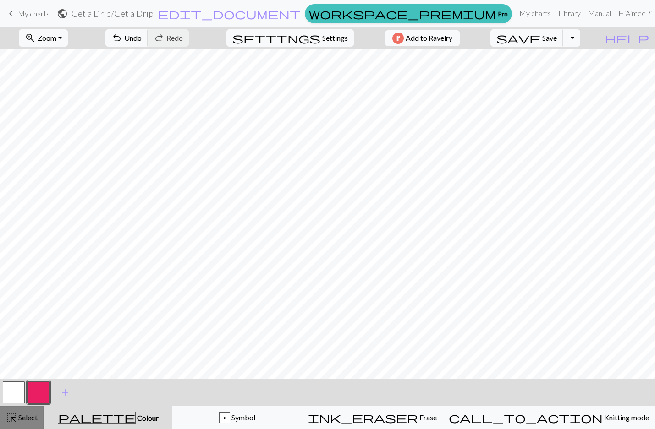
click at [31, 416] on span "Select" at bounding box center [27, 417] width 21 height 9
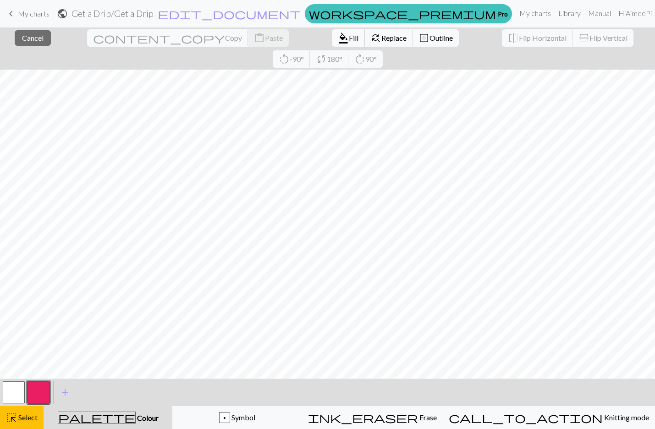
click at [349, 38] on span "Fill" at bounding box center [354, 37] width 10 height 9
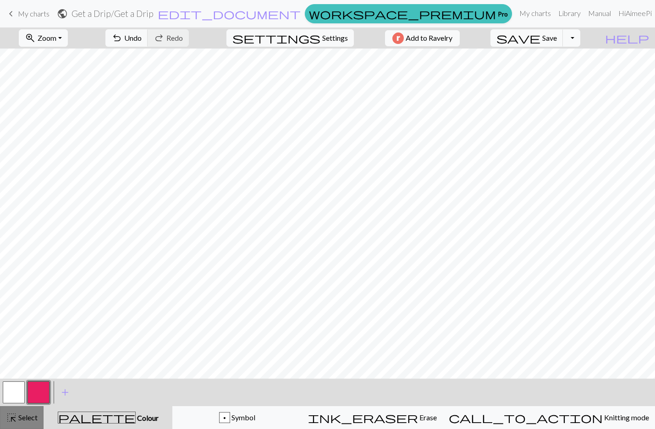
click at [21, 418] on span "Select" at bounding box center [27, 417] width 21 height 9
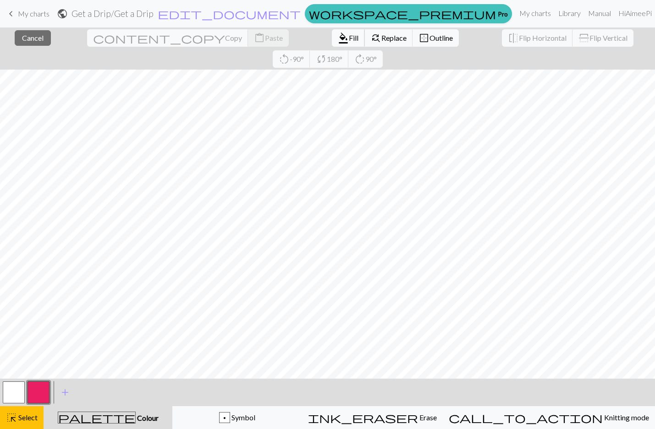
click at [349, 39] on span "Fill" at bounding box center [354, 37] width 10 height 9
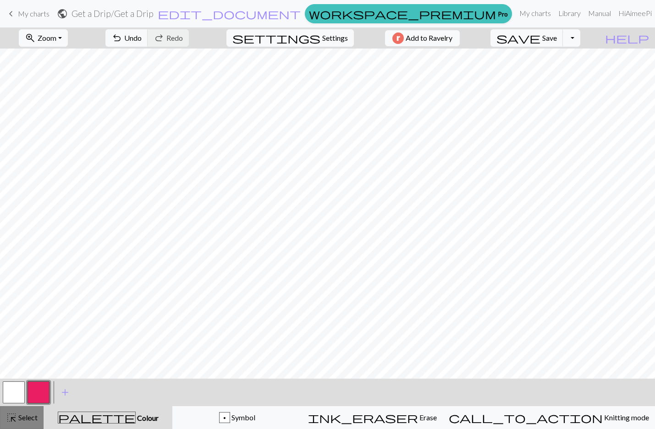
click at [22, 424] on button "highlight_alt Select Select" at bounding box center [22, 417] width 44 height 23
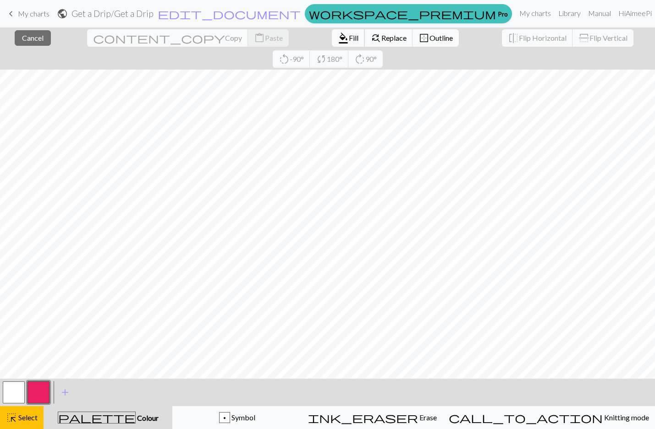
click at [349, 37] on span "Fill" at bounding box center [354, 37] width 10 height 9
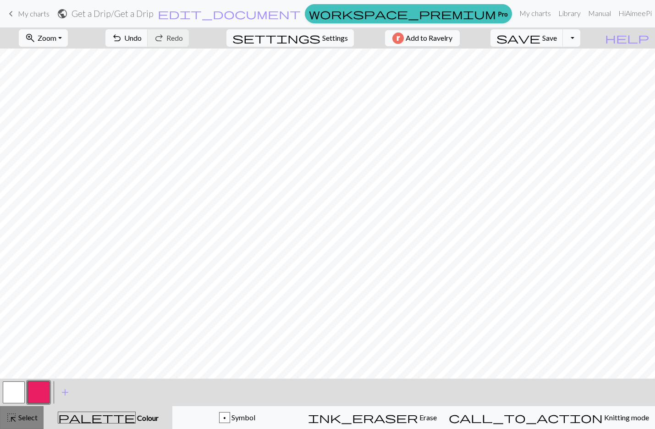
click at [25, 421] on span "Select" at bounding box center [27, 417] width 21 height 9
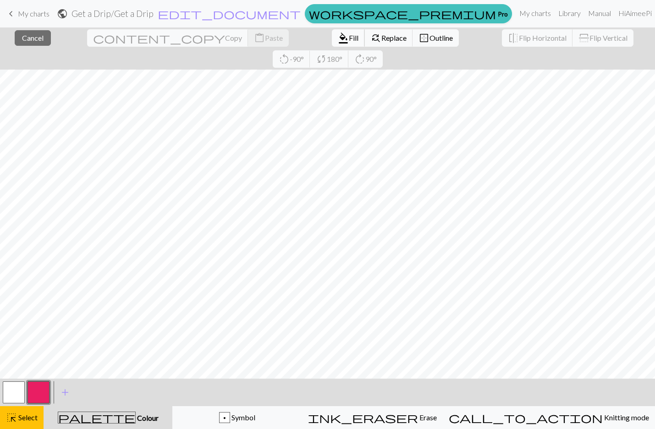
click at [338, 40] on span "format_color_fill" at bounding box center [343, 38] width 11 height 13
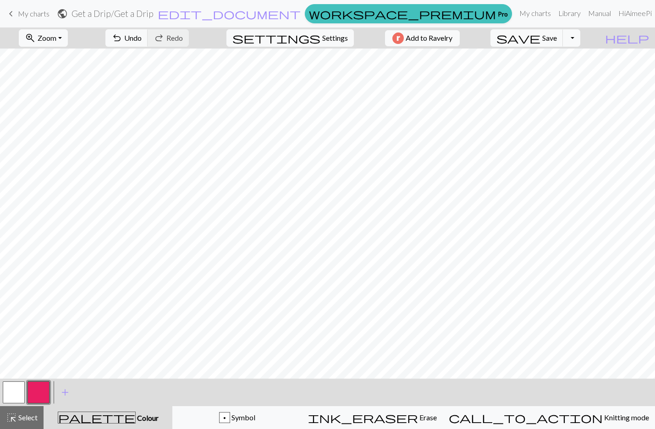
click at [28, 415] on span "Select" at bounding box center [27, 417] width 21 height 9
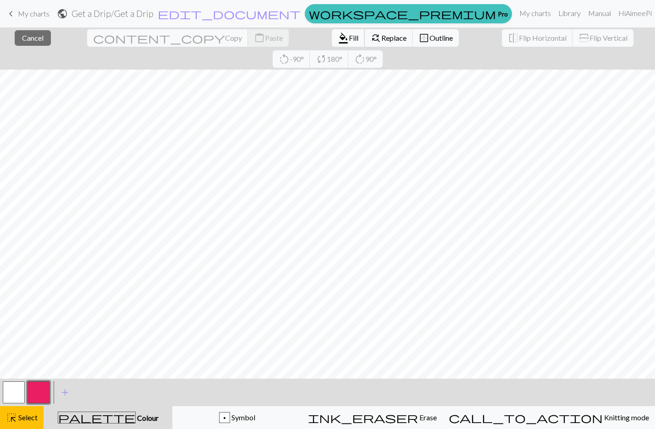
click at [349, 40] on span "Fill" at bounding box center [354, 37] width 10 height 9
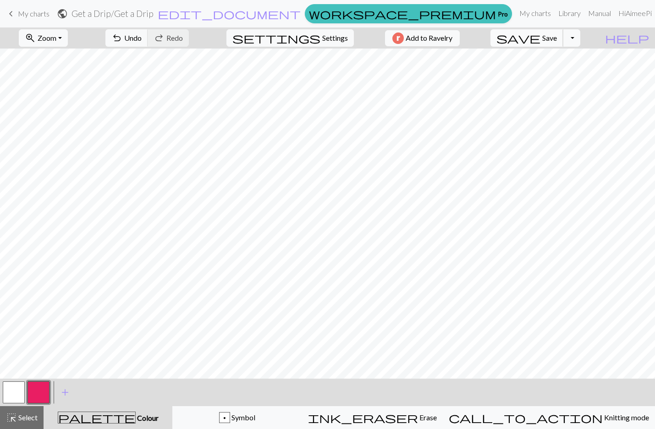
click at [557, 37] on span "Save" at bounding box center [549, 37] width 15 height 9
click at [45, 392] on button "button" at bounding box center [38, 393] width 22 height 22
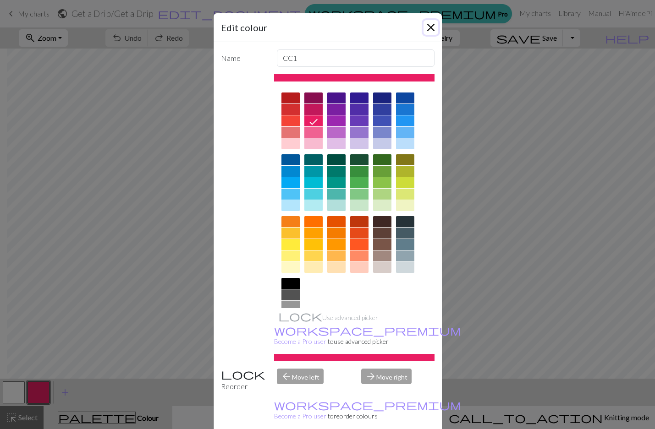
click at [431, 29] on button "Close" at bounding box center [430, 27] width 15 height 15
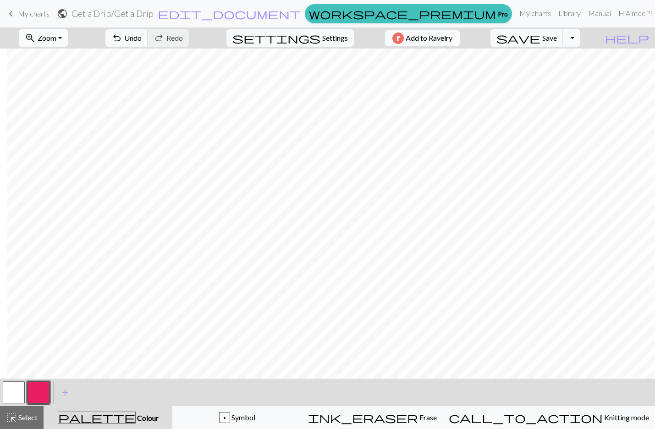
click at [68, 38] on button "zoom_in Zoom Zoom" at bounding box center [43, 37] width 49 height 17
click at [61, 126] on button "100%" at bounding box center [55, 124] width 72 height 15
click at [22, 393] on button "button" at bounding box center [14, 393] width 22 height 22
click at [41, 387] on button "button" at bounding box center [38, 393] width 22 height 22
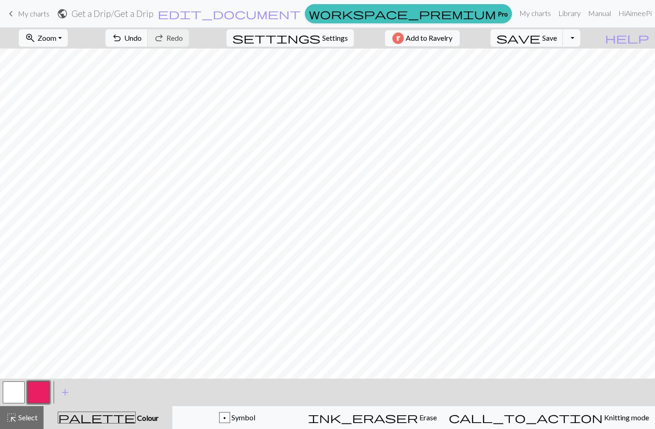
drag, startPoint x: 14, startPoint y: 395, endPoint x: 30, endPoint y: 379, distance: 23.0
click at [15, 393] on button "button" at bounding box center [14, 393] width 22 height 22
click at [41, 401] on button "button" at bounding box center [38, 393] width 22 height 22
click at [68, 38] on button "zoom_in Zoom Zoom" at bounding box center [43, 37] width 49 height 17
click at [58, 121] on button "100%" at bounding box center [55, 124] width 72 height 15
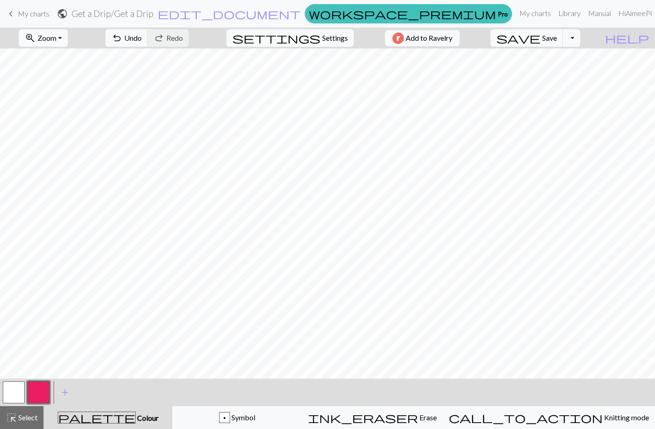
click at [56, 37] on span "Zoom" at bounding box center [47, 37] width 19 height 9
click at [57, 111] on button "50%" at bounding box center [55, 110] width 72 height 15
click at [540, 40] on span "save" at bounding box center [518, 38] width 44 height 13
click at [30, 415] on span "Select" at bounding box center [27, 417] width 21 height 9
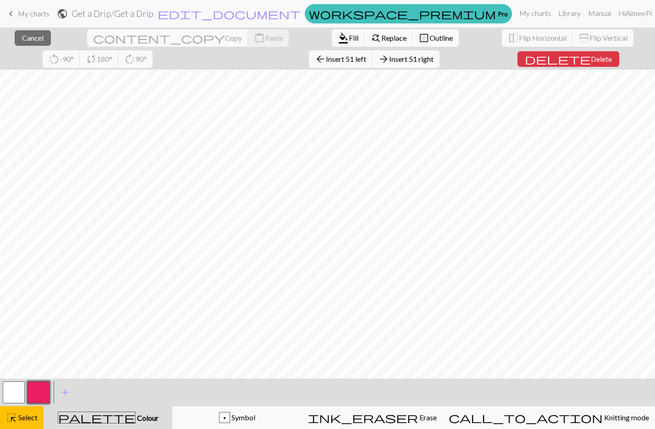
click at [429, 34] on span "Outline" at bounding box center [440, 37] width 23 height 9
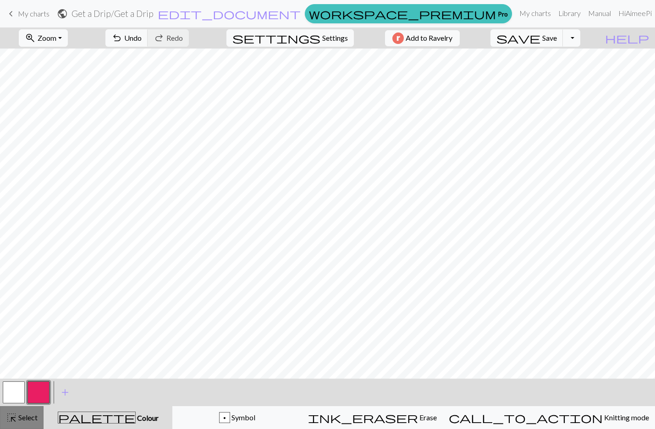
click at [31, 409] on button "highlight_alt Select Select" at bounding box center [22, 417] width 44 height 23
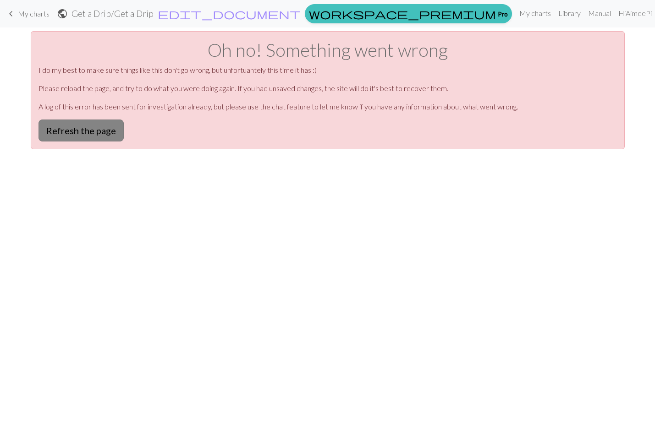
click at [109, 126] on button "Refresh the page" at bounding box center [80, 131] width 85 height 22
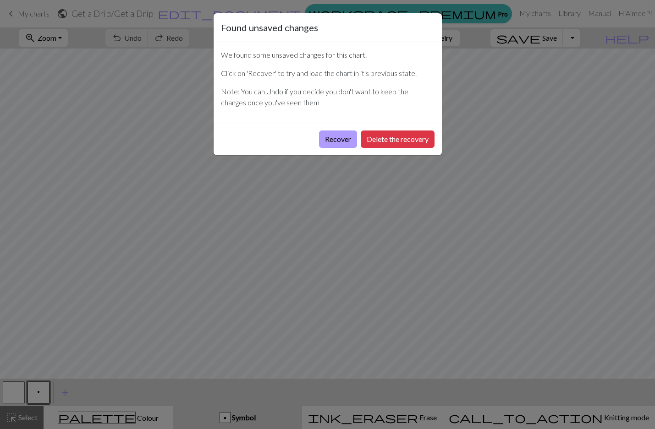
click at [344, 140] on button "Recover" at bounding box center [338, 139] width 38 height 17
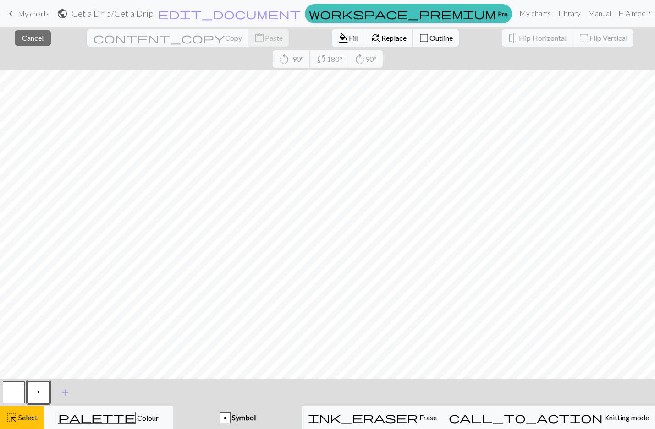
drag, startPoint x: 131, startPoint y: 380, endPoint x: 163, endPoint y: 378, distance: 32.6
click at [163, 378] on div "close Cancel content_copy Copy content_paste Paste format_color_fill Fill find_…" at bounding box center [327, 228] width 655 height 402
click at [26, 413] on span "Select" at bounding box center [27, 417] width 21 height 9
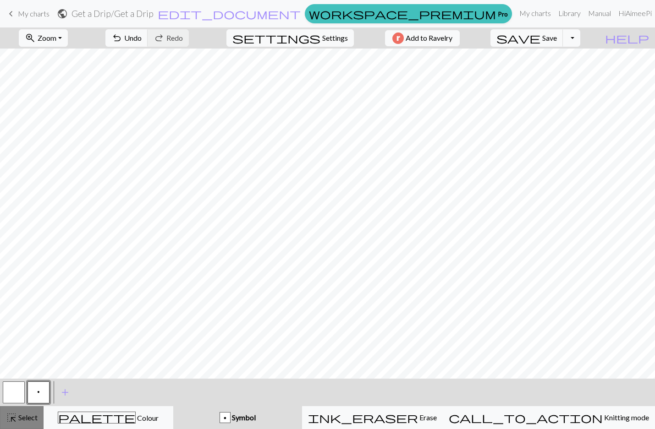
click at [27, 415] on span "Select" at bounding box center [27, 417] width 21 height 9
click at [53, 42] on button "zoom_in Zoom Zoom" at bounding box center [43, 37] width 49 height 17
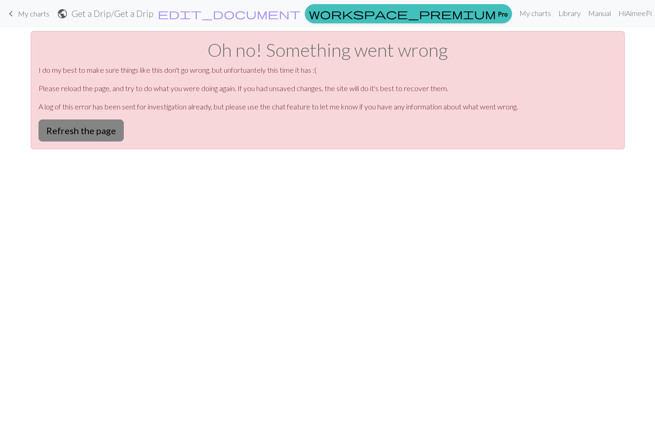
click at [109, 128] on button "Refresh the page" at bounding box center [80, 131] width 85 height 22
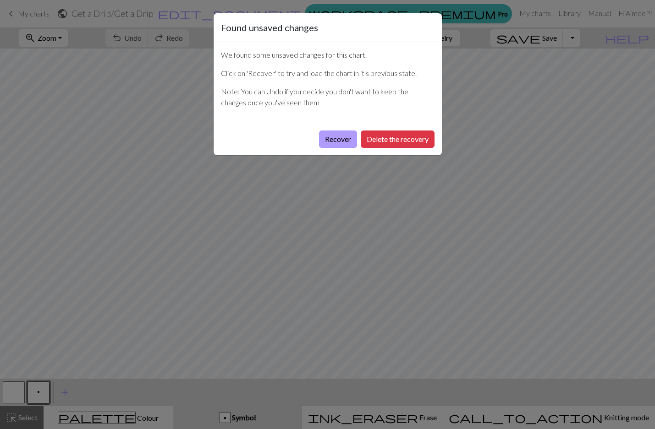
click at [347, 142] on button "Recover" at bounding box center [338, 139] width 38 height 17
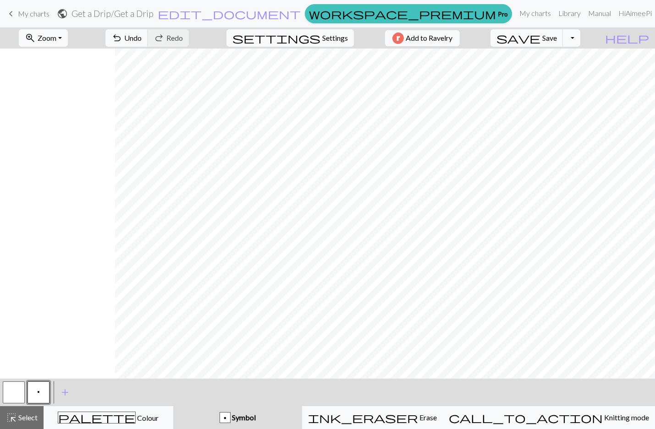
scroll to position [0, 122]
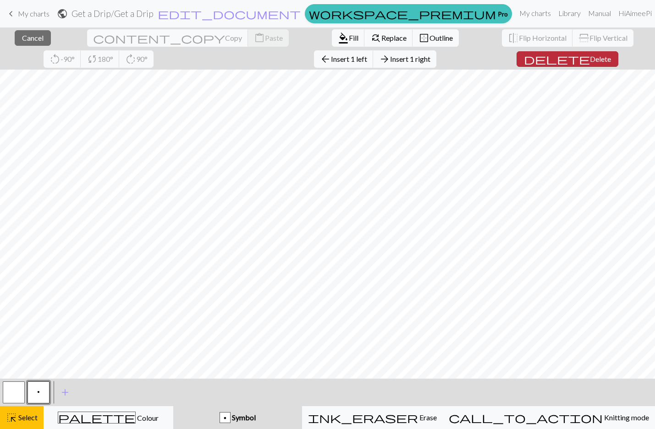
click at [590, 56] on span "Delete" at bounding box center [600, 59] width 21 height 9
click at [590, 58] on span "Delete" at bounding box center [600, 59] width 21 height 9
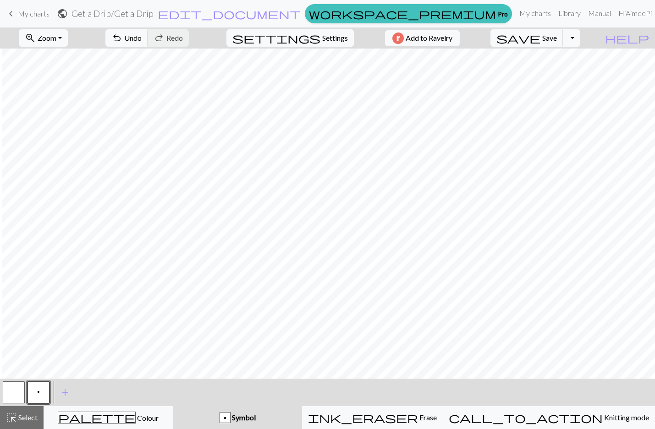
scroll to position [0, 2031]
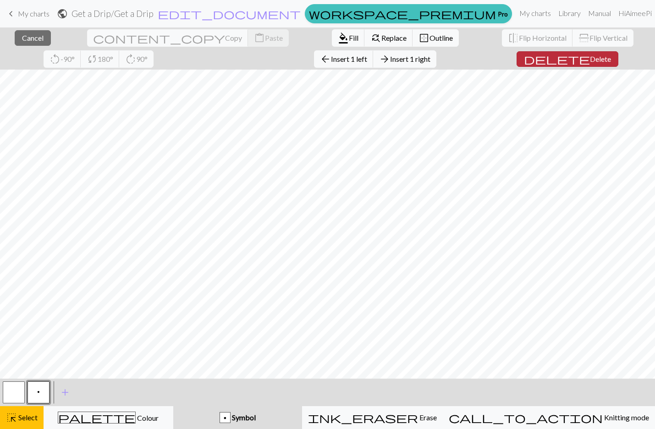
click at [590, 61] on span "Delete" at bounding box center [600, 59] width 21 height 9
click at [524, 57] on span "delete" at bounding box center [557, 59] width 66 height 13
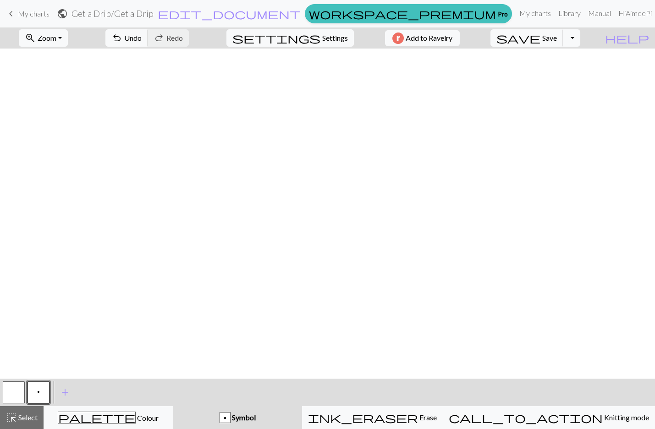
scroll to position [0, 2478]
click at [19, 395] on button "button" at bounding box center [14, 393] width 22 height 22
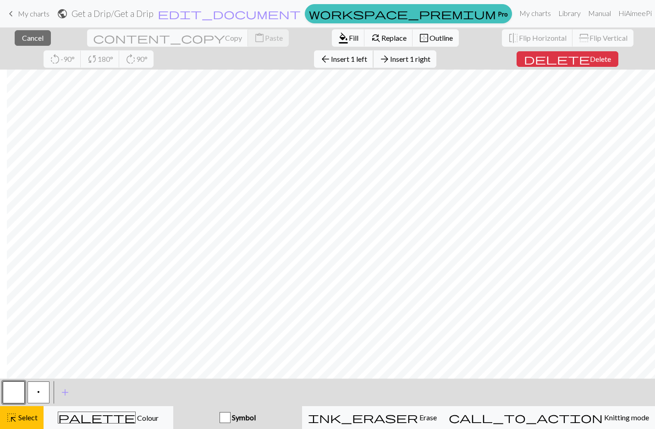
click at [331, 57] on span "Insert 1 left" at bounding box center [349, 59] width 36 height 9
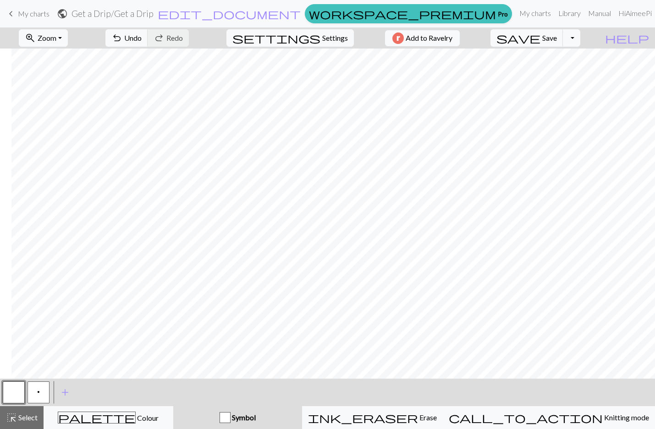
scroll to position [0, 2003]
click at [26, 417] on span "Select" at bounding box center [27, 417] width 21 height 9
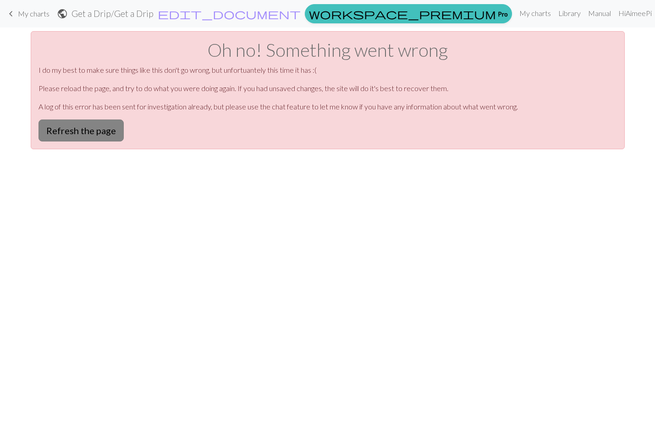
click at [78, 140] on button "Refresh the page" at bounding box center [80, 131] width 85 height 22
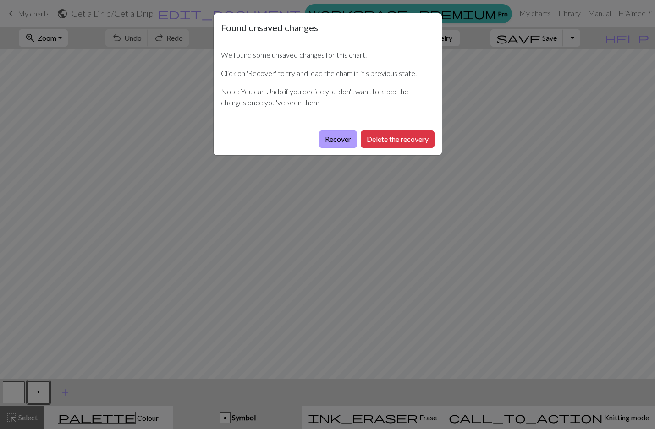
click at [335, 139] on button "Recover" at bounding box center [338, 139] width 38 height 17
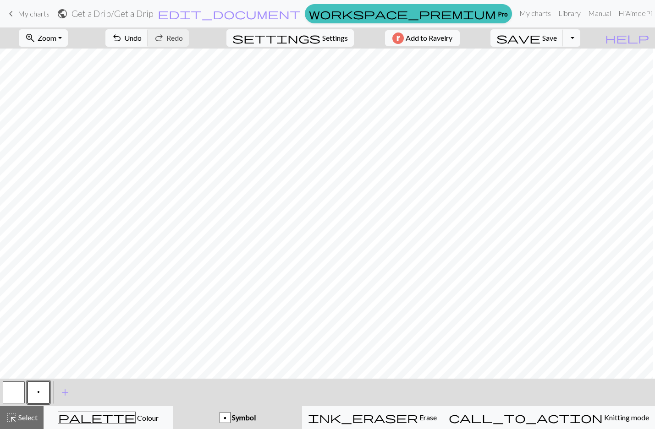
scroll to position [0, 2010]
click at [11, 419] on span "highlight_alt" at bounding box center [11, 417] width 11 height 13
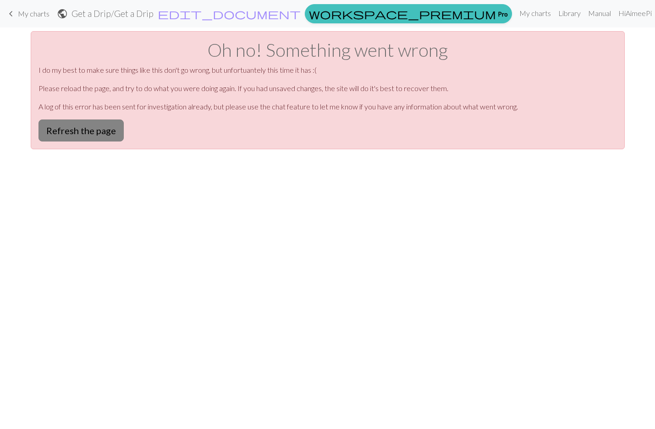
click at [86, 126] on button "Refresh the page" at bounding box center [80, 131] width 85 height 22
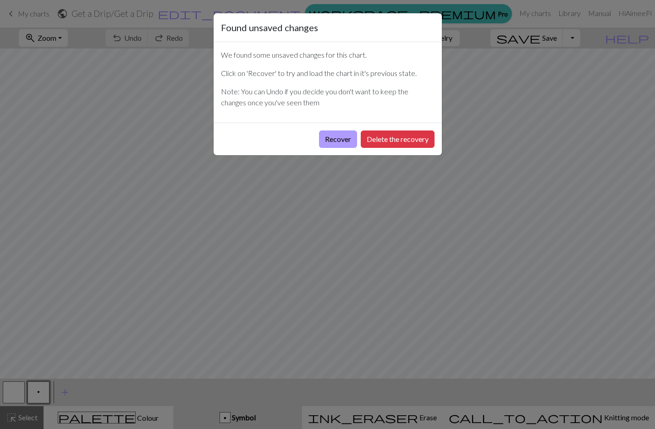
click at [335, 142] on button "Recover" at bounding box center [338, 139] width 38 height 17
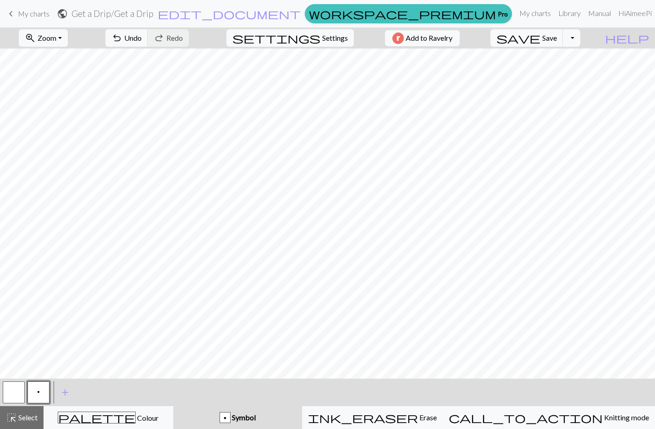
scroll to position [0, 2005]
click at [557, 38] on span "Save" at bounding box center [549, 37] width 15 height 9
click at [20, 422] on div "highlight_alt Select Select" at bounding box center [22, 417] width 32 height 11
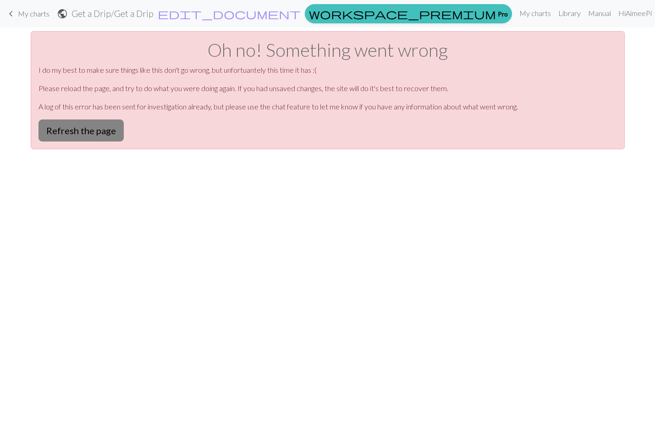
click at [98, 132] on button "Refresh the page" at bounding box center [80, 131] width 85 height 22
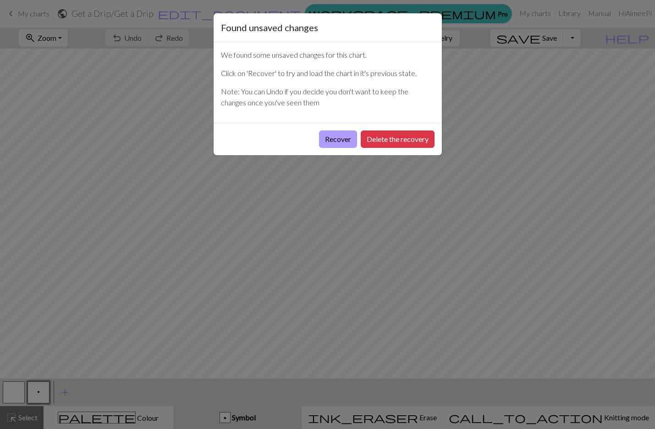
click at [342, 138] on button "Recover" at bounding box center [338, 139] width 38 height 17
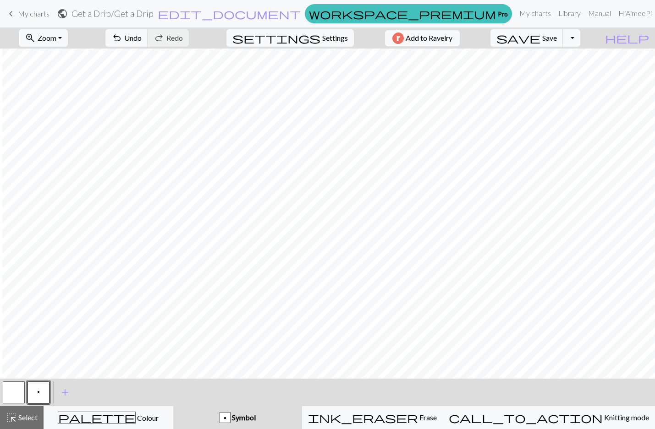
scroll to position [0, 1682]
click at [56, 38] on span "Zoom" at bounding box center [47, 37] width 19 height 9
click at [55, 123] on button "100%" at bounding box center [55, 124] width 72 height 15
click at [56, 39] on span "Zoom" at bounding box center [47, 37] width 19 height 9
click at [55, 112] on button "50%" at bounding box center [55, 110] width 72 height 15
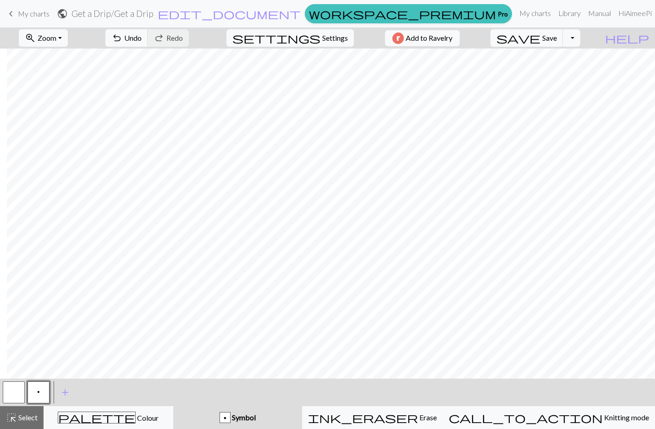
scroll to position [0, 933]
click at [24, 418] on span "Select" at bounding box center [27, 417] width 21 height 9
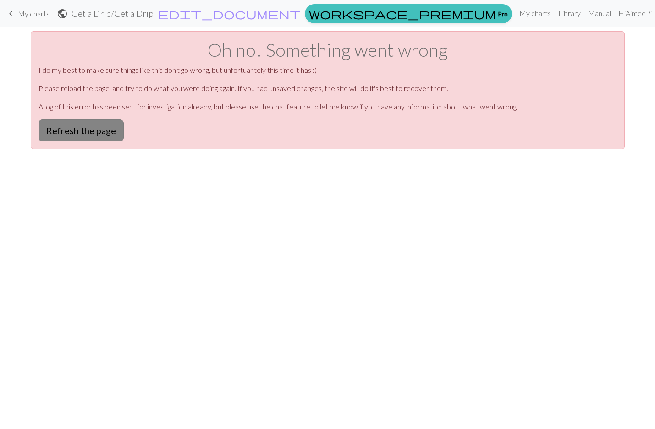
click at [92, 134] on button "Refresh the page" at bounding box center [80, 131] width 85 height 22
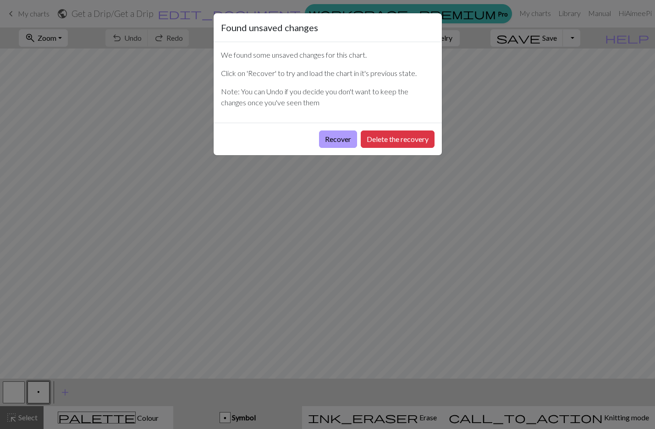
click at [342, 137] on button "Recover" at bounding box center [338, 139] width 38 height 17
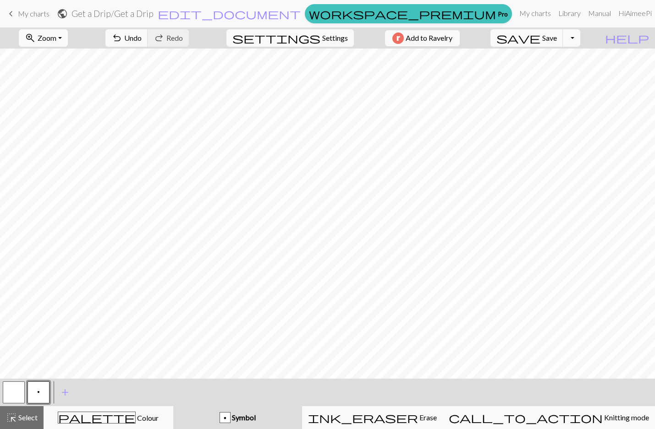
click at [56, 42] on span "Zoom" at bounding box center [47, 37] width 19 height 9
click at [58, 111] on button "50%" at bounding box center [55, 110] width 72 height 15
click at [32, 418] on span "Select" at bounding box center [27, 417] width 21 height 9
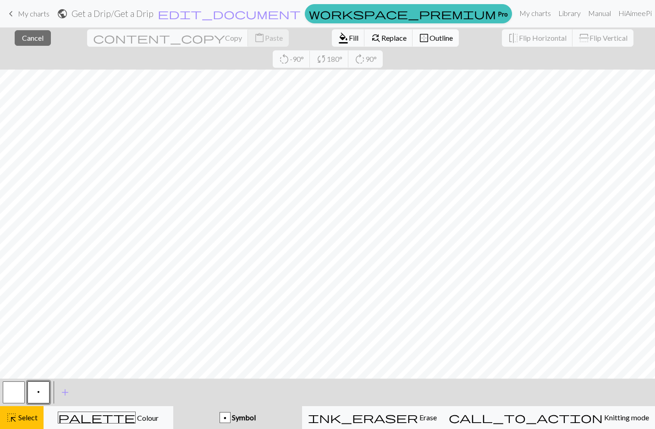
click at [429, 38] on span "Outline" at bounding box center [440, 37] width 23 height 9
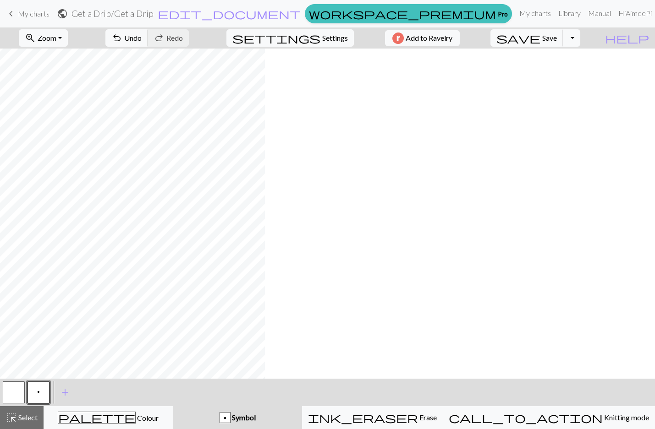
scroll to position [0, 0]
click at [29, 422] on div "highlight_alt Select Select" at bounding box center [22, 417] width 32 height 11
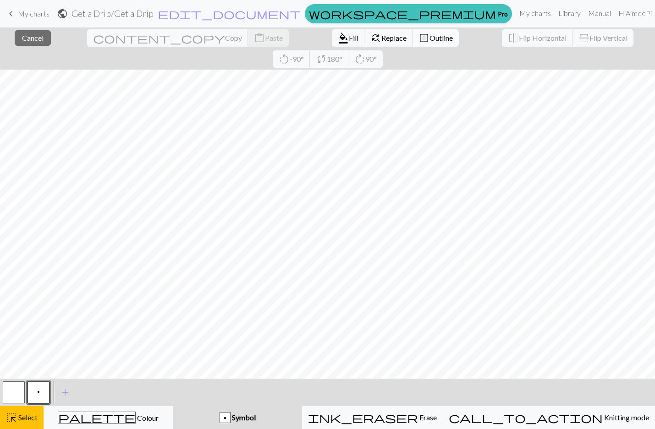
click at [429, 36] on span "Outline" at bounding box center [440, 37] width 23 height 9
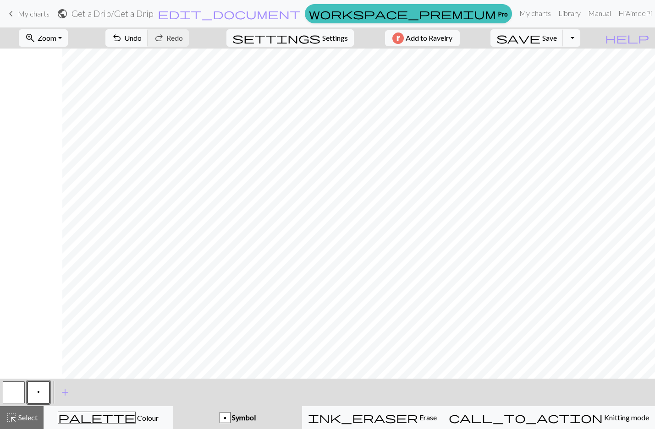
scroll to position [0, 823]
click at [256, 418] on span "Symbol" at bounding box center [242, 417] width 25 height 9
click at [142, 35] on span "Undo" at bounding box center [132, 37] width 17 height 9
click at [557, 36] on span "Save" at bounding box center [549, 37] width 15 height 9
